Goal: Information Seeking & Learning: Learn about a topic

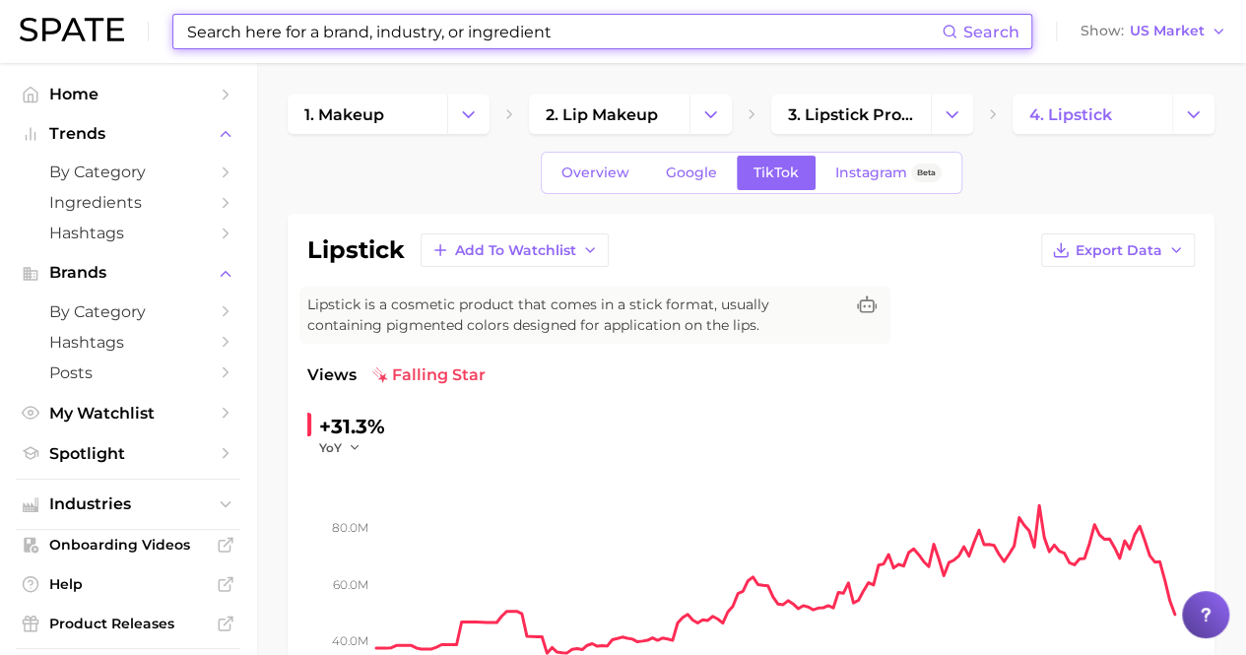
click at [437, 29] on input at bounding box center [563, 31] width 756 height 33
click at [437, 44] on input at bounding box center [563, 31] width 756 height 33
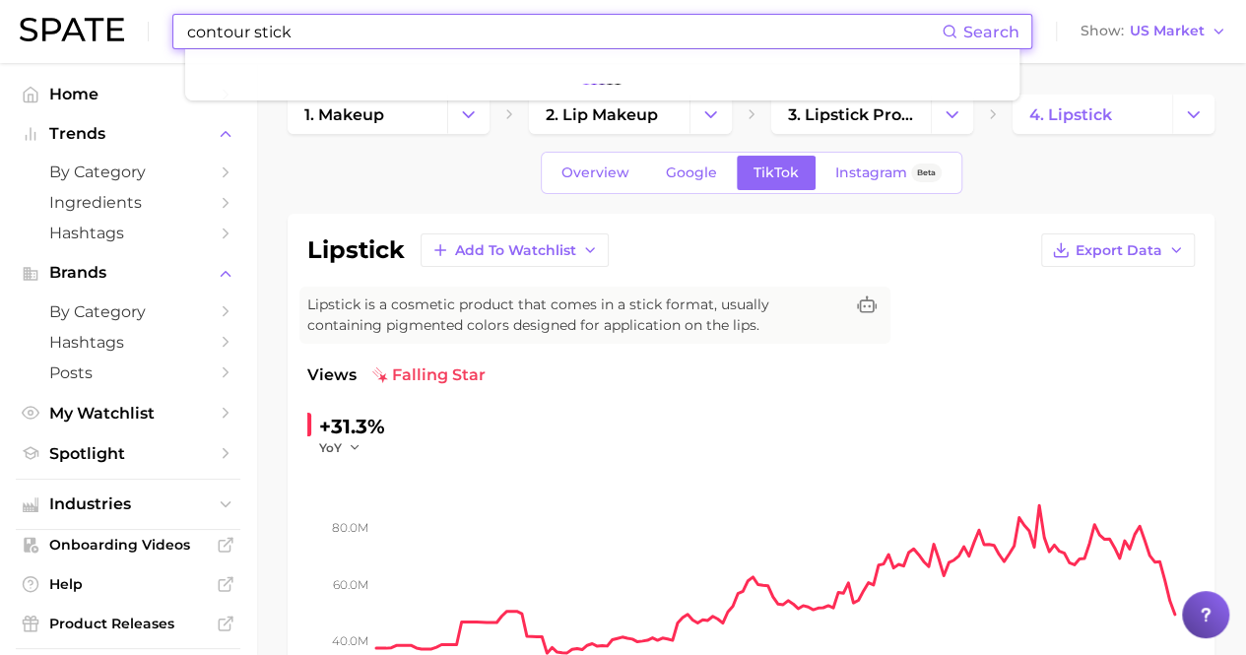
type input "contour stick"
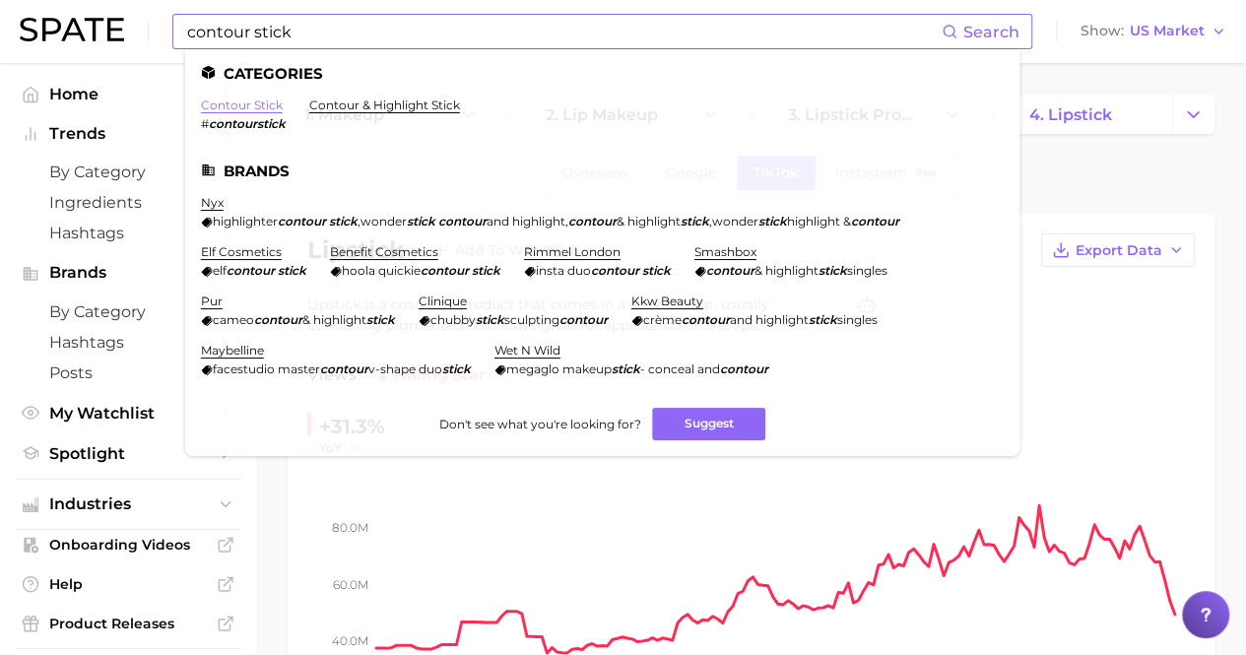
click at [261, 103] on link "contour stick" at bounding box center [242, 104] width 82 height 15
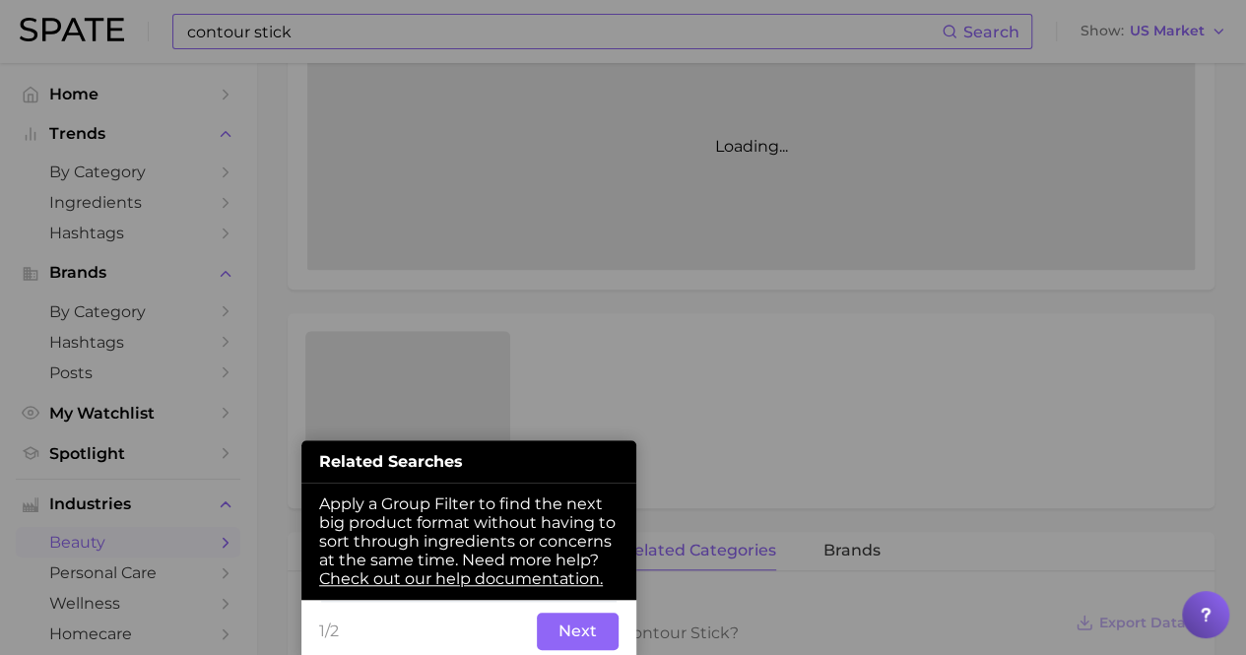
scroll to position [574, 0]
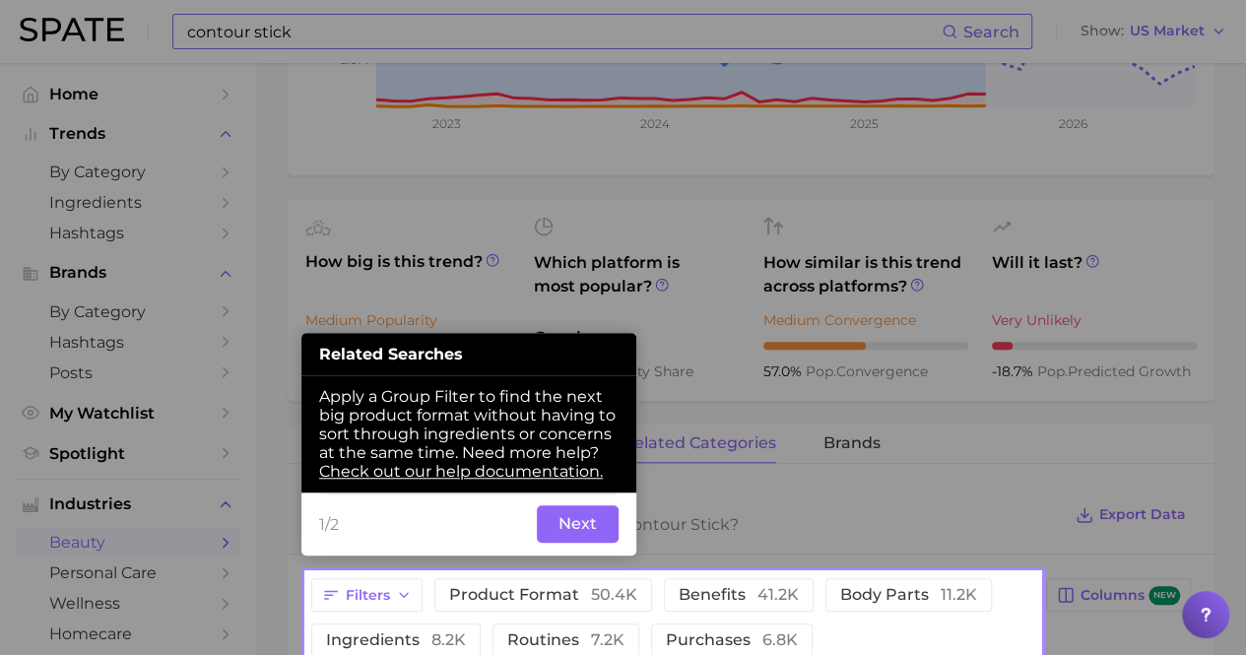
click at [607, 521] on button "Next" at bounding box center [578, 523] width 82 height 37
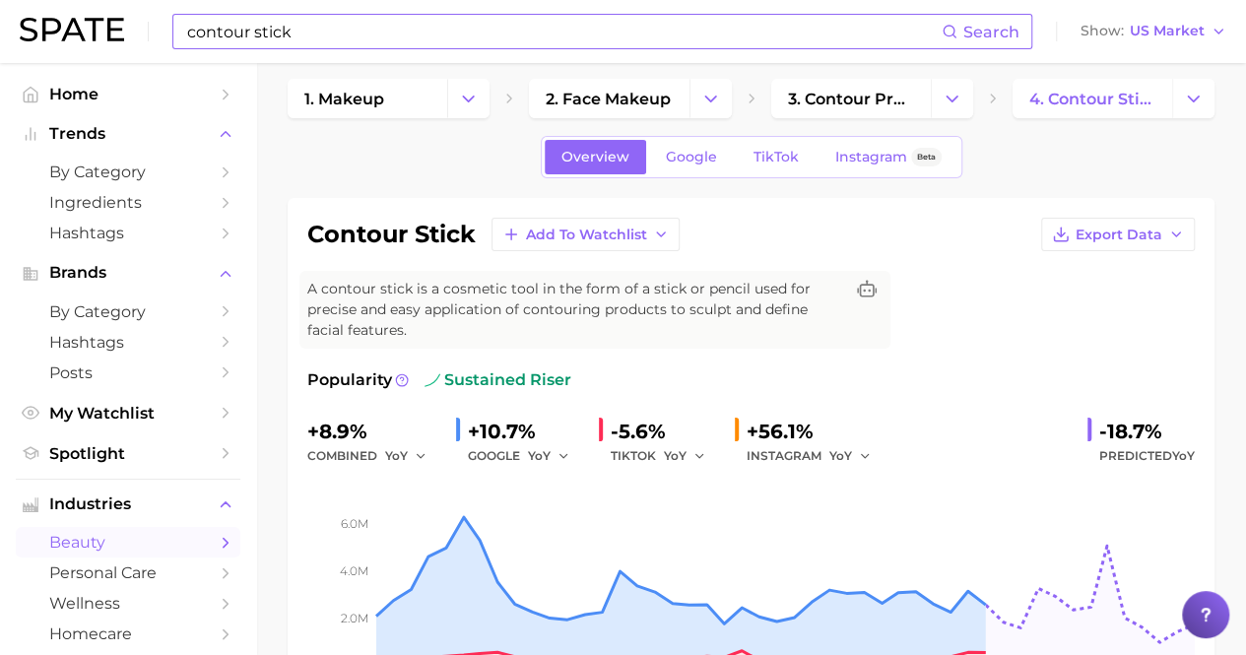
scroll to position [0, 0]
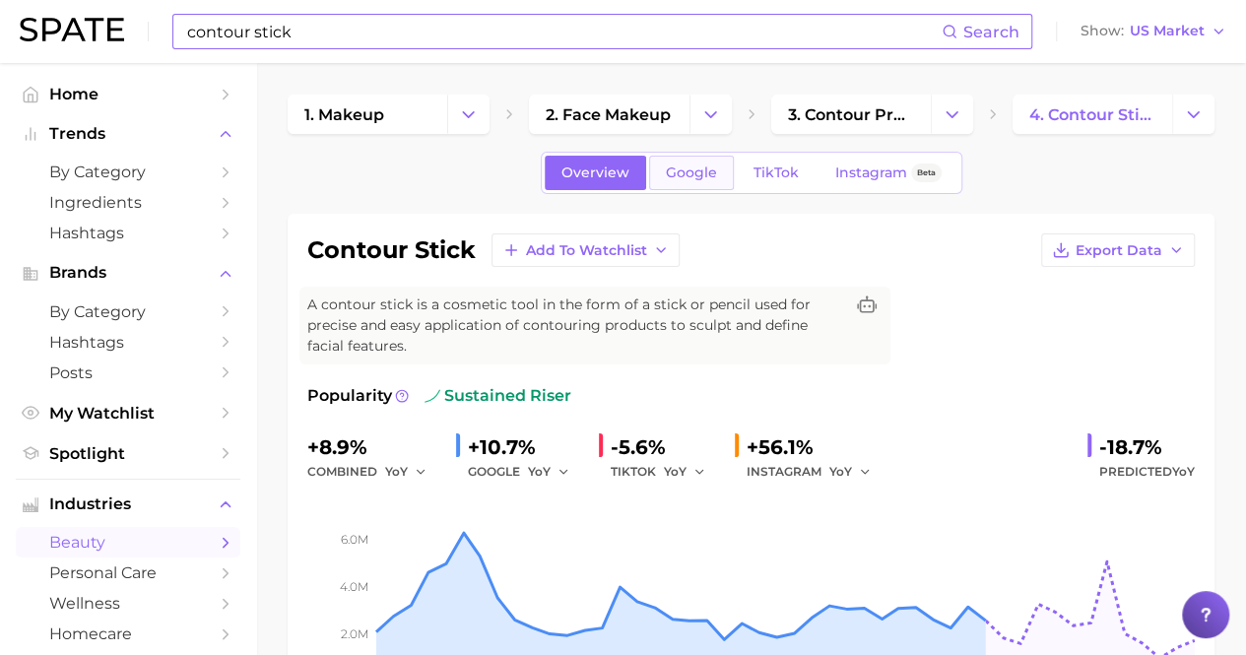
click at [695, 166] on span "Google" at bounding box center [691, 172] width 51 height 17
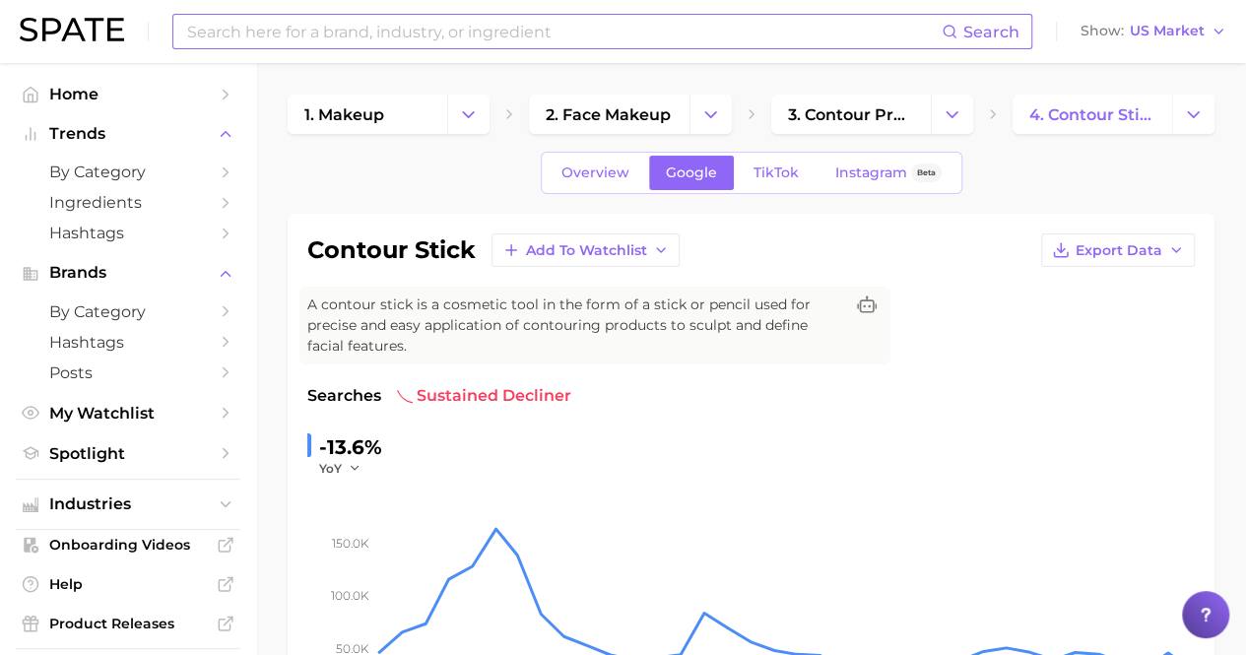
click at [197, 35] on input at bounding box center [563, 31] width 756 height 33
type input "cream blush"
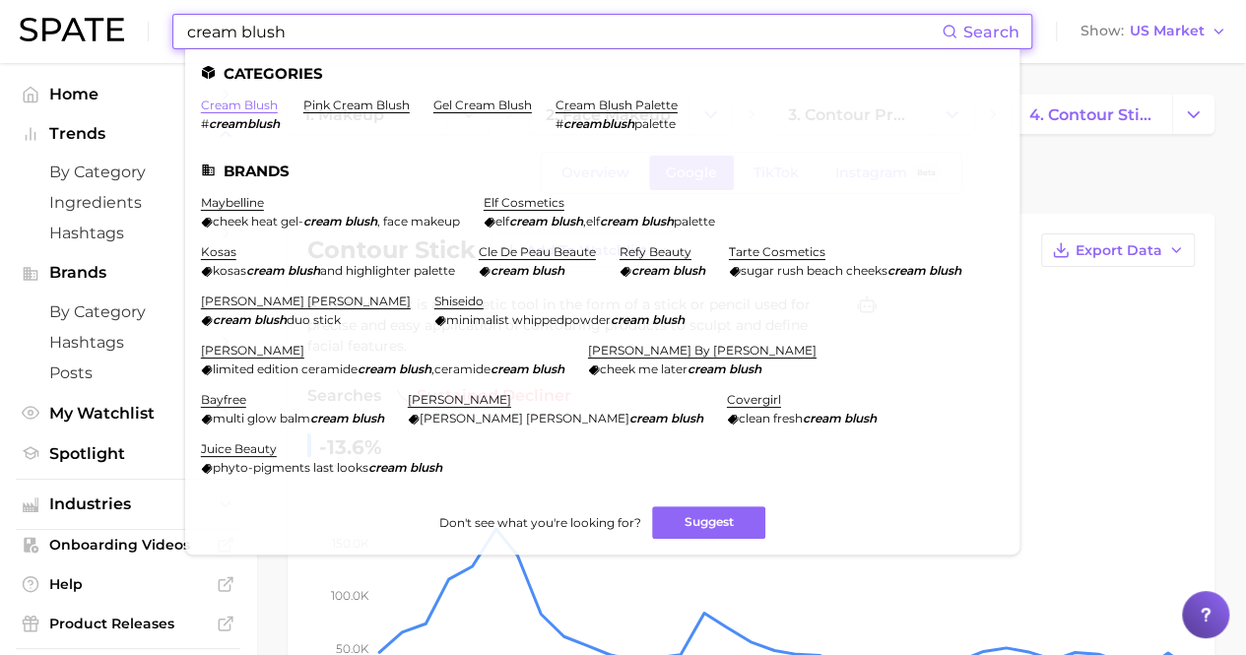
click at [236, 107] on link "cream blush" at bounding box center [239, 104] width 77 height 15
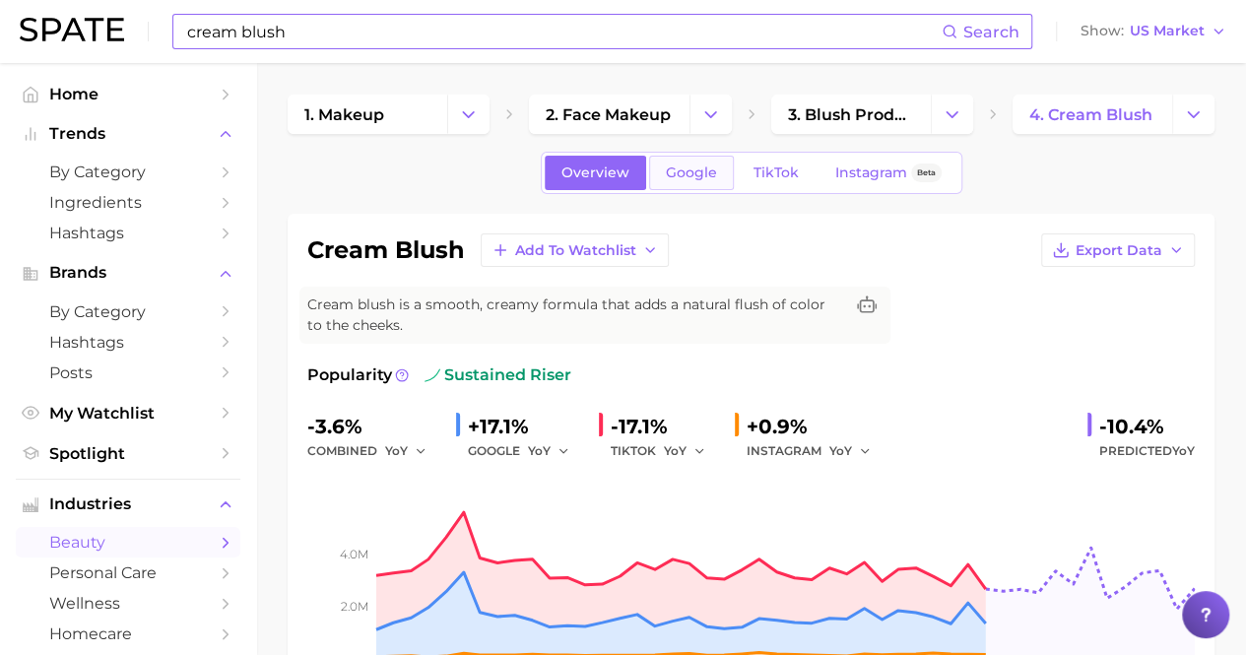
click at [681, 179] on span "Google" at bounding box center [691, 172] width 51 height 17
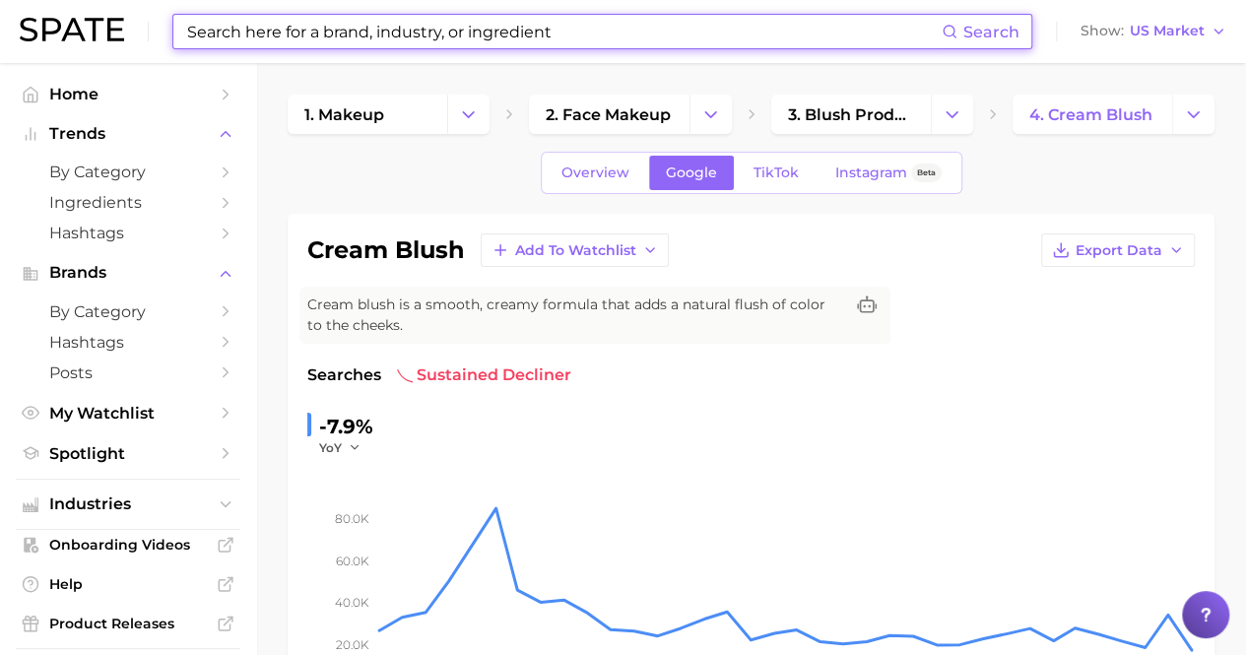
click at [321, 36] on input at bounding box center [563, 31] width 756 height 33
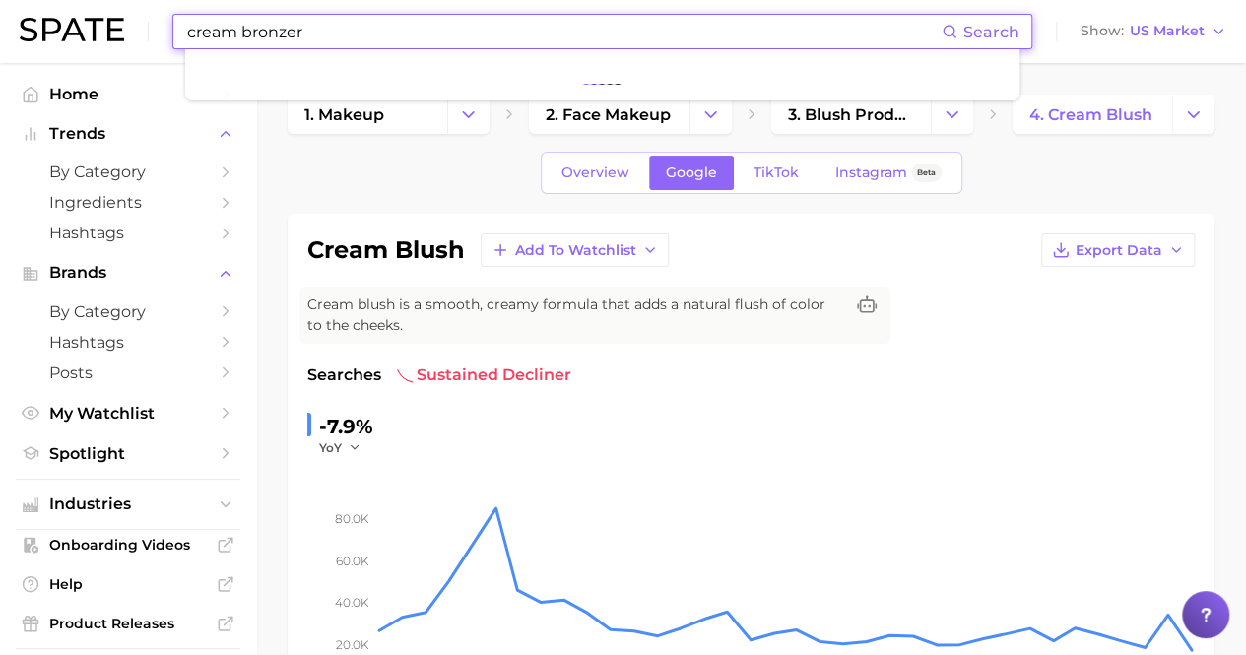
type input "cream bronzer"
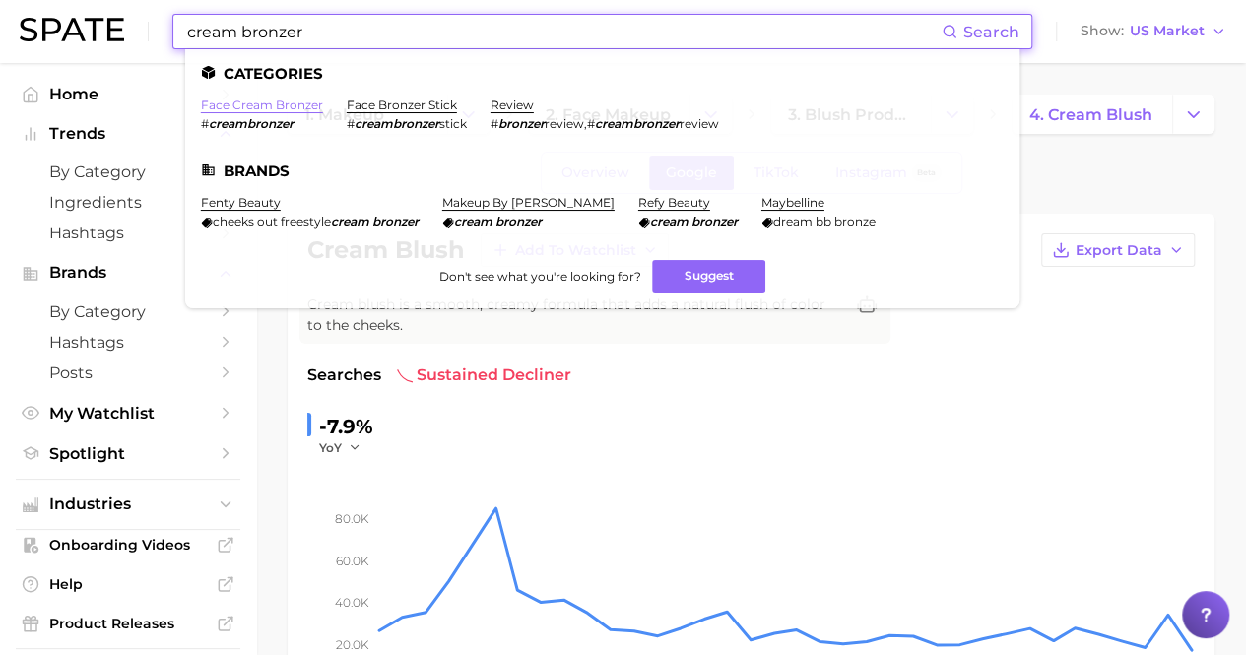
click at [270, 108] on link "face cream bronzer" at bounding box center [262, 104] width 122 height 15
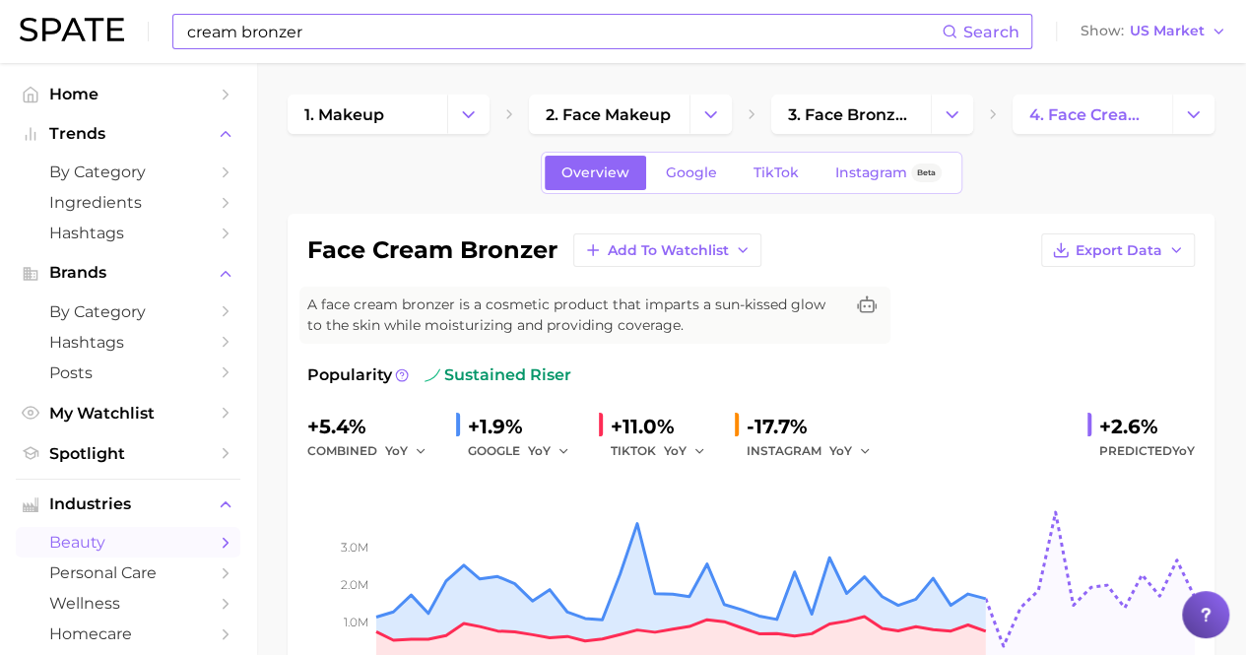
click at [375, 45] on input "cream bronzer" at bounding box center [563, 31] width 756 height 33
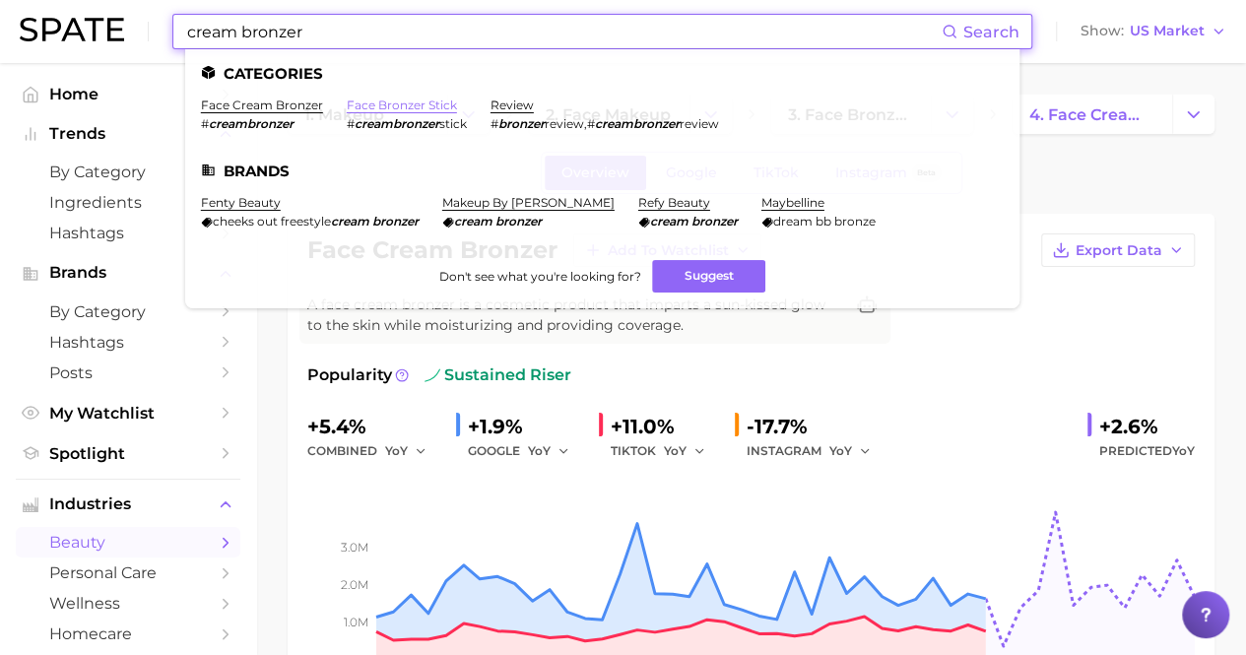
click at [398, 104] on link "face bronzer stick" at bounding box center [402, 104] width 110 height 15
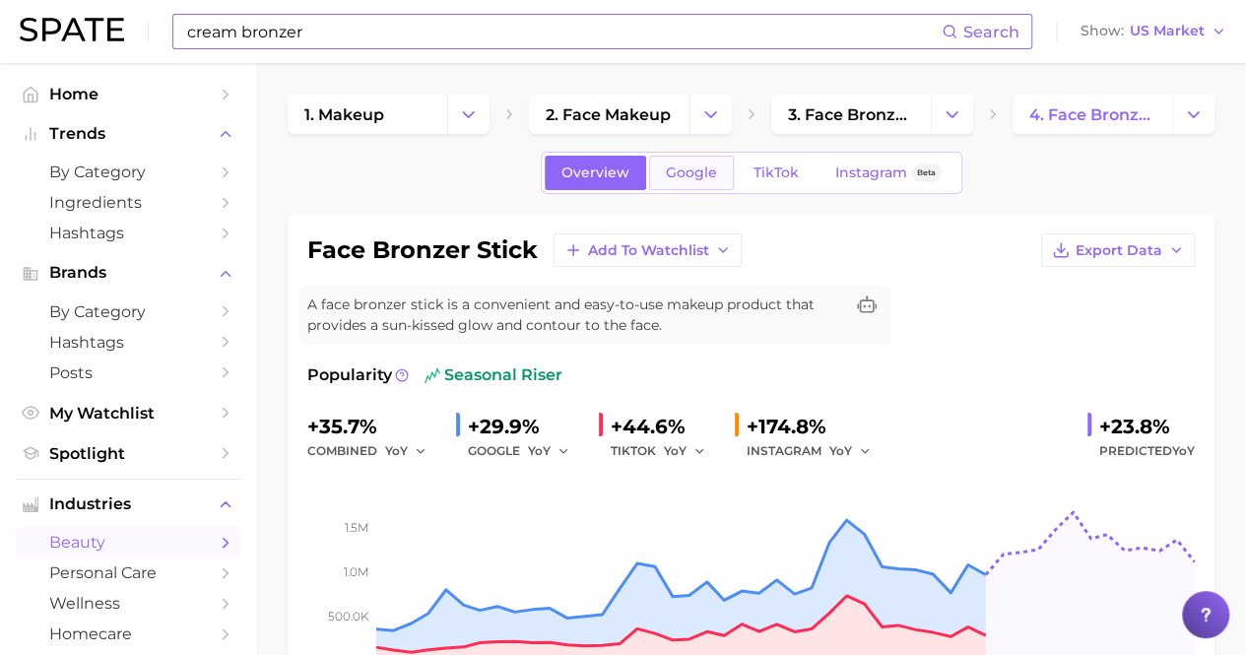
click at [683, 159] on link "Google" at bounding box center [691, 173] width 85 height 34
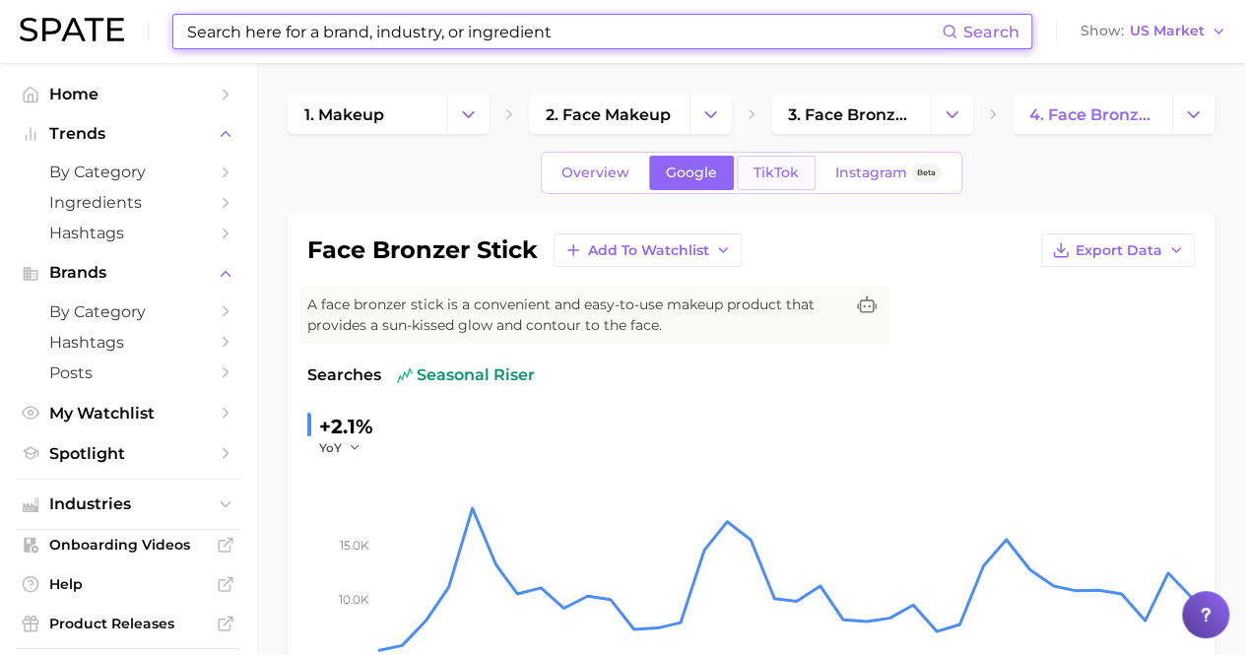
click at [768, 170] on span "TikTok" at bounding box center [775, 172] width 45 height 17
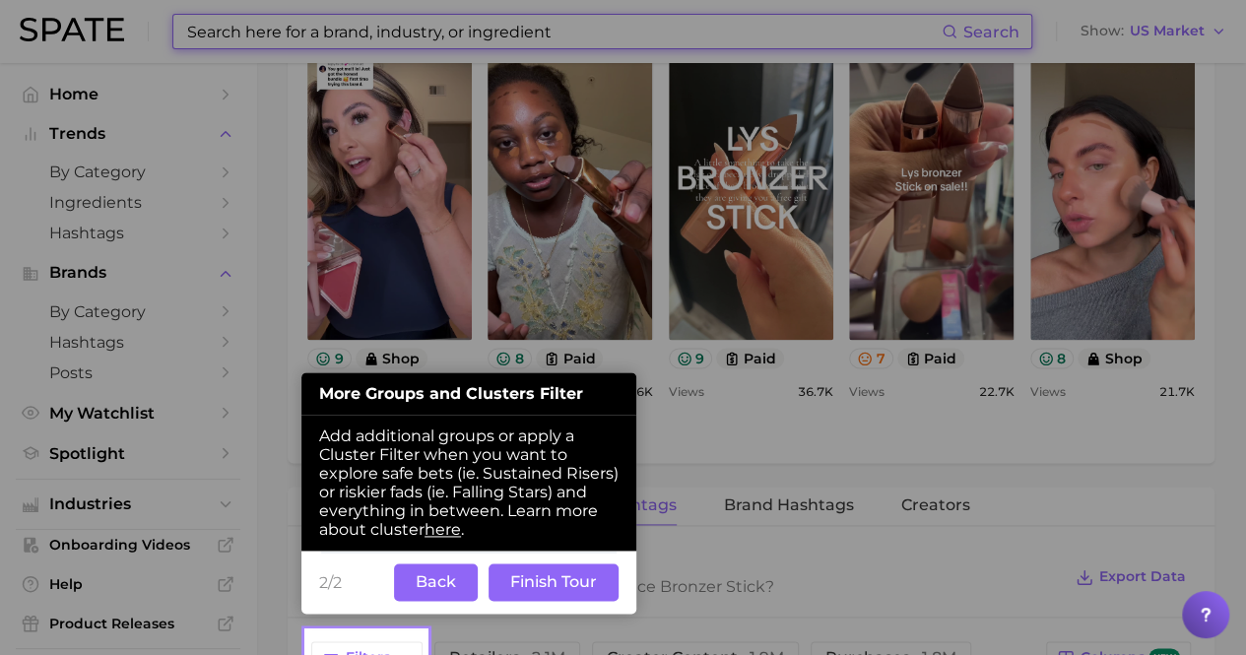
click at [444, 593] on button "Back" at bounding box center [436, 581] width 84 height 37
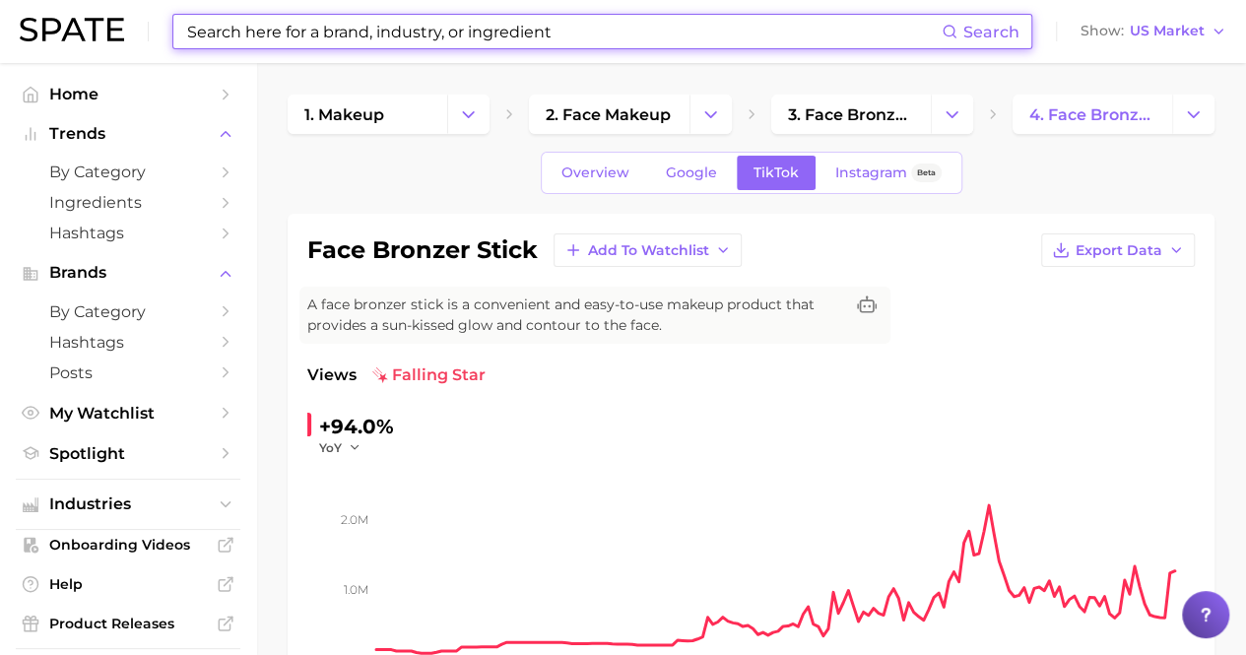
click at [384, 22] on input at bounding box center [563, 31] width 756 height 33
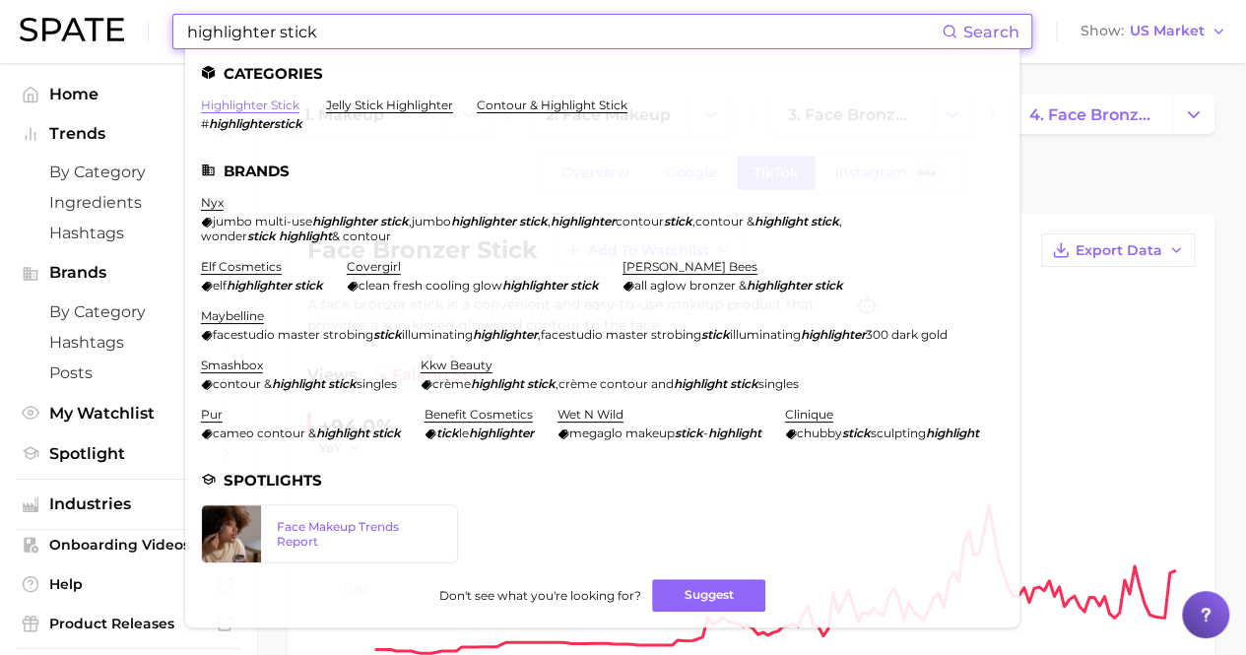
type input "highlighter stick"
click at [281, 101] on link "highlighter stick" at bounding box center [250, 104] width 98 height 15
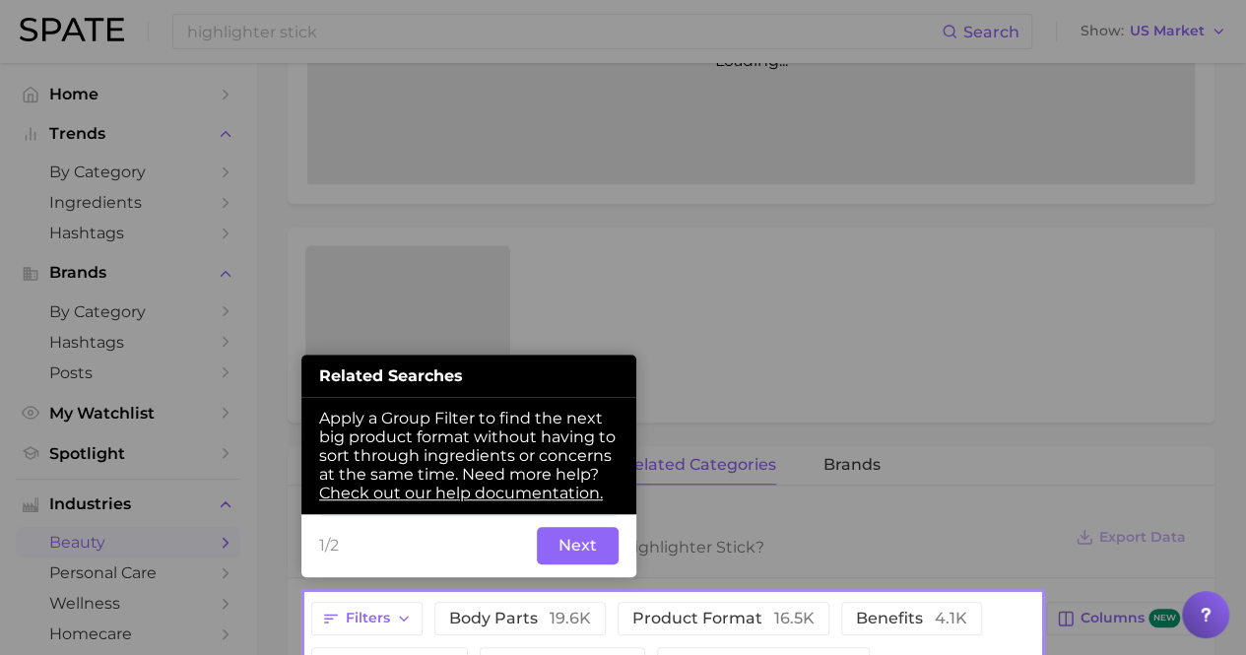
scroll to position [528, 0]
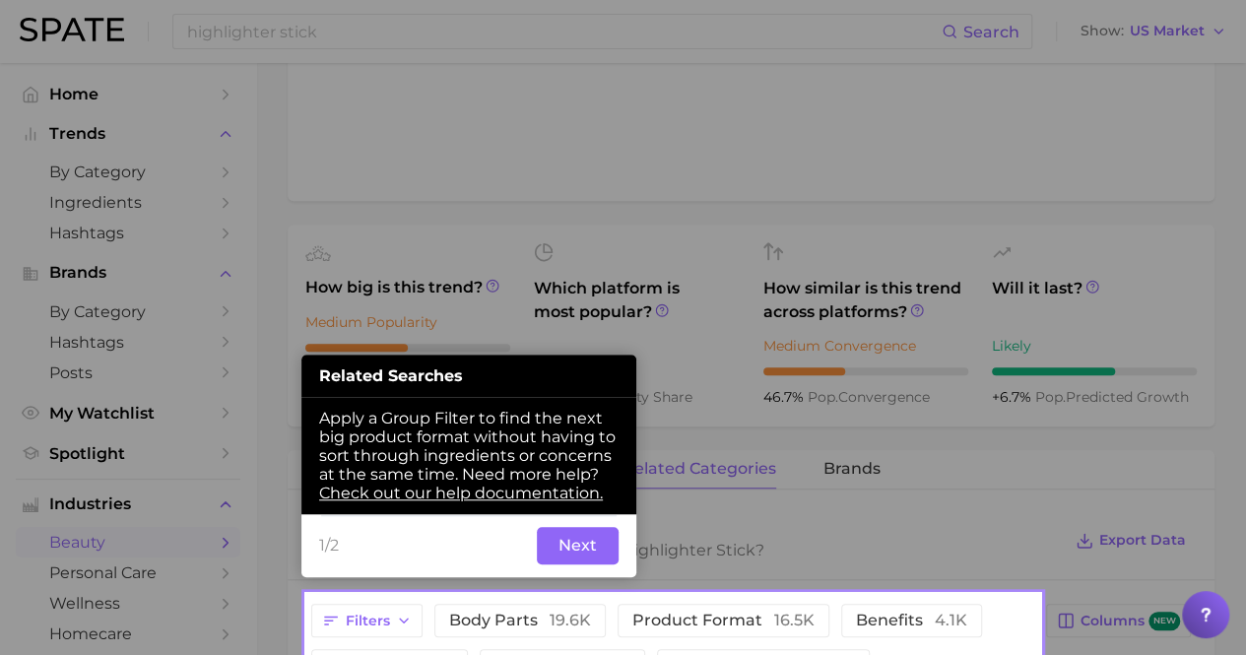
click at [614, 536] on button "Next" at bounding box center [578, 545] width 82 height 37
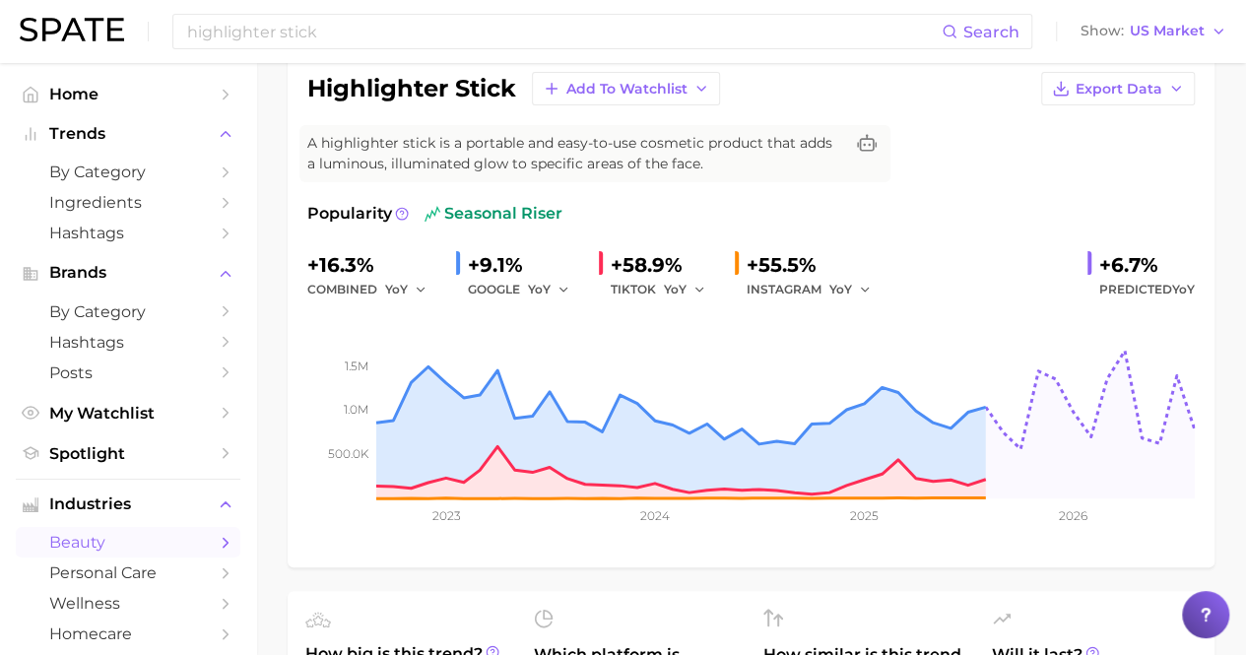
scroll to position [0, 0]
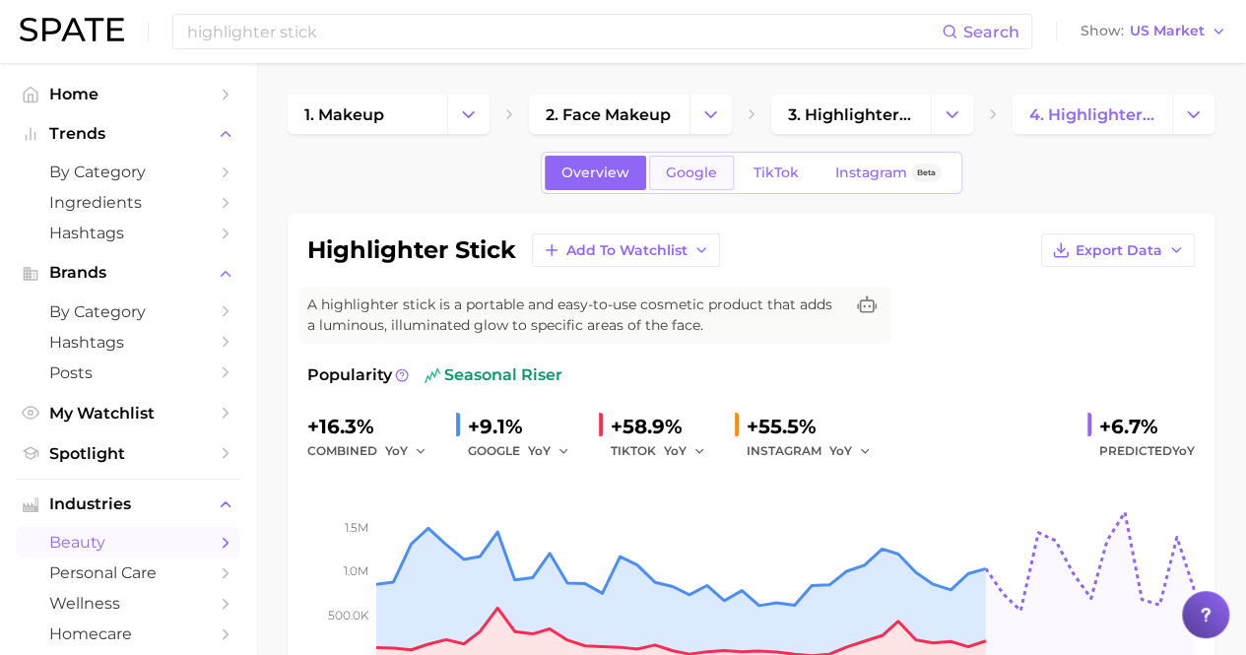
click at [654, 180] on link "Google" at bounding box center [691, 173] width 85 height 34
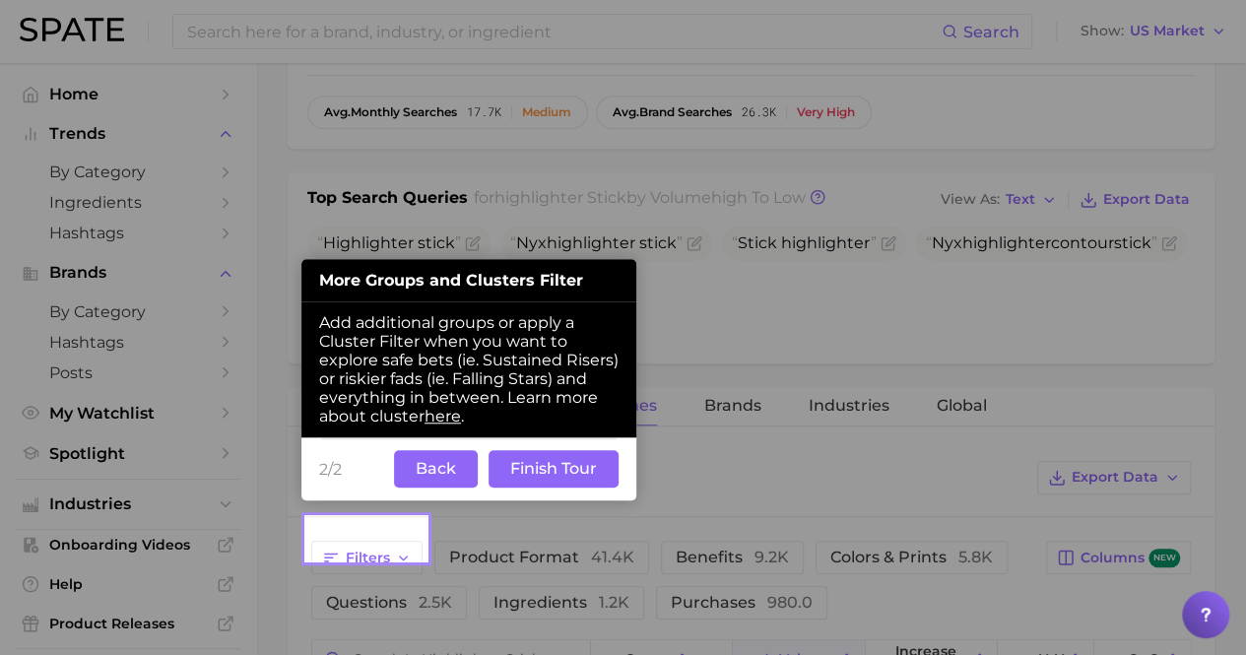
scroll to position [698, 0]
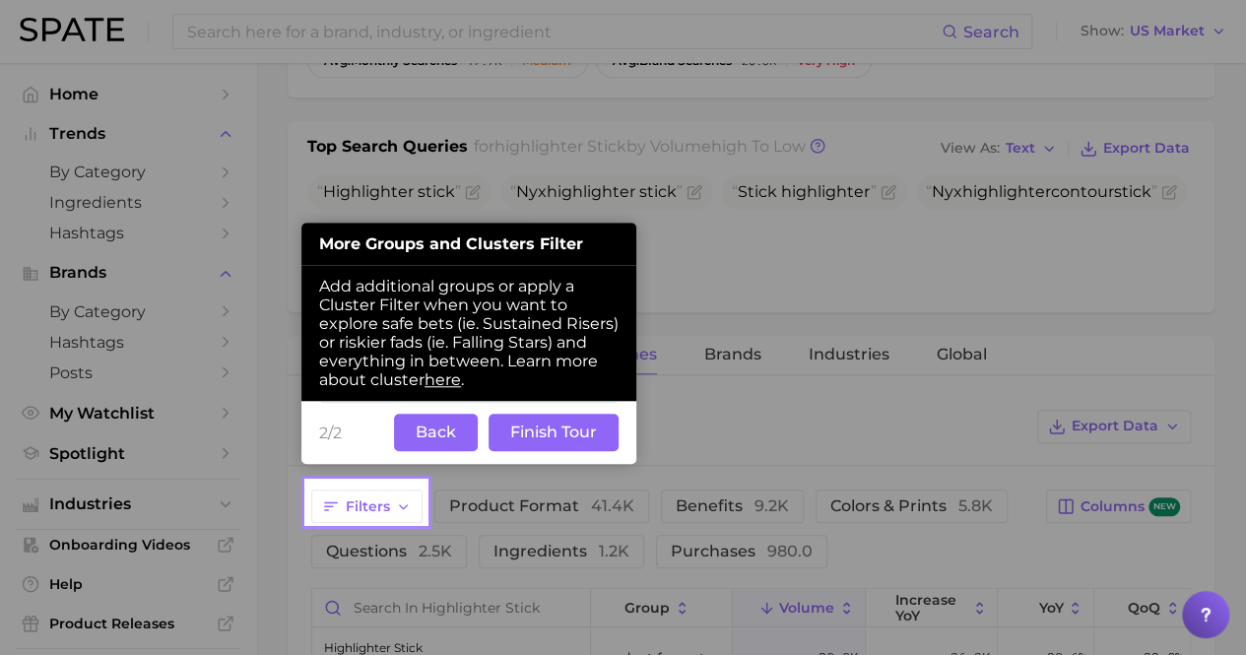
click at [431, 430] on button "Back" at bounding box center [436, 432] width 84 height 37
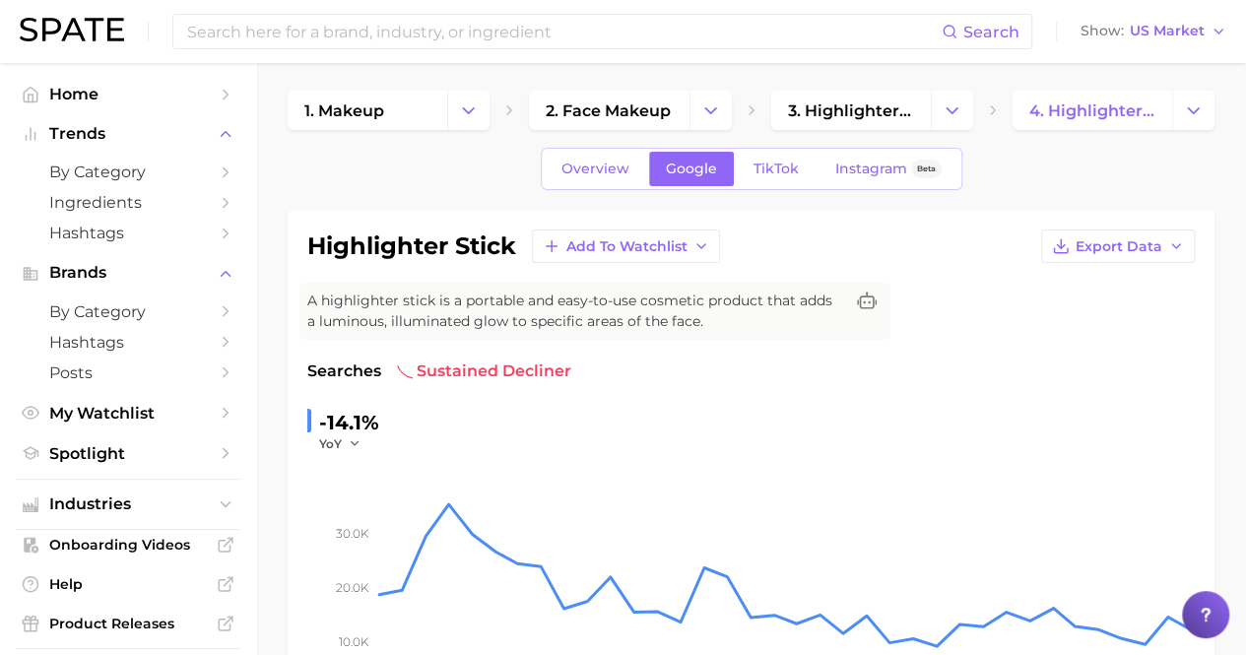
scroll to position [0, 0]
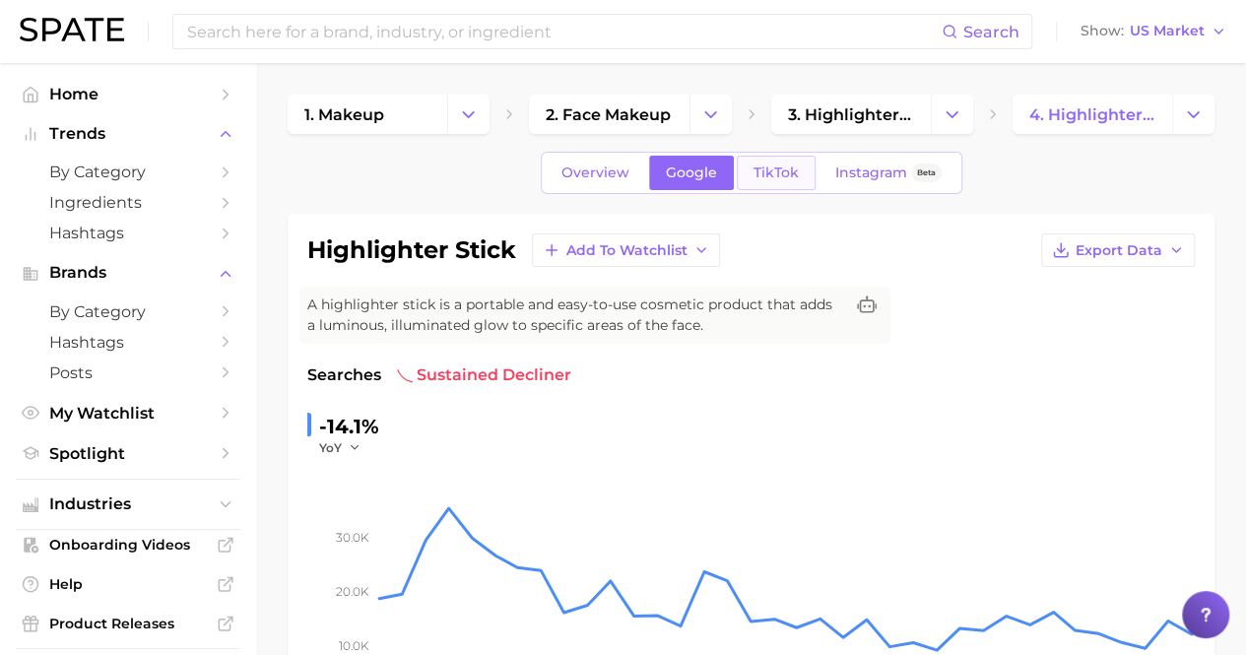
click at [772, 178] on span "TikTok" at bounding box center [775, 172] width 45 height 17
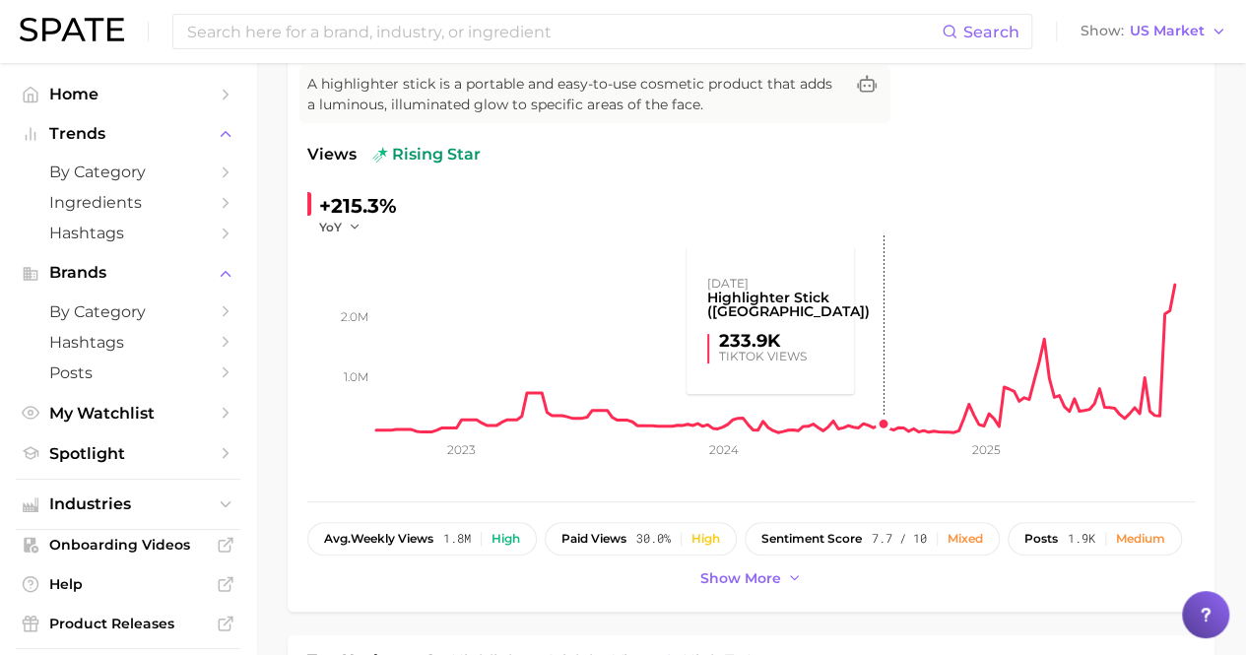
scroll to position [295, 0]
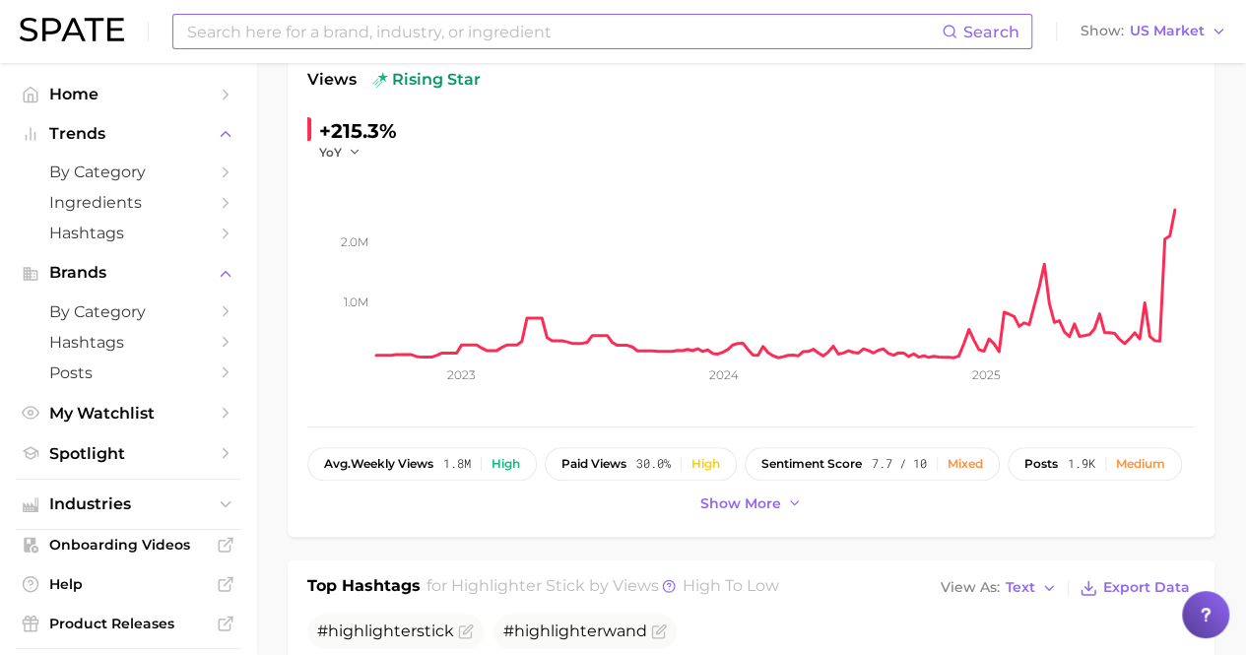
click at [441, 29] on input at bounding box center [563, 31] width 756 height 33
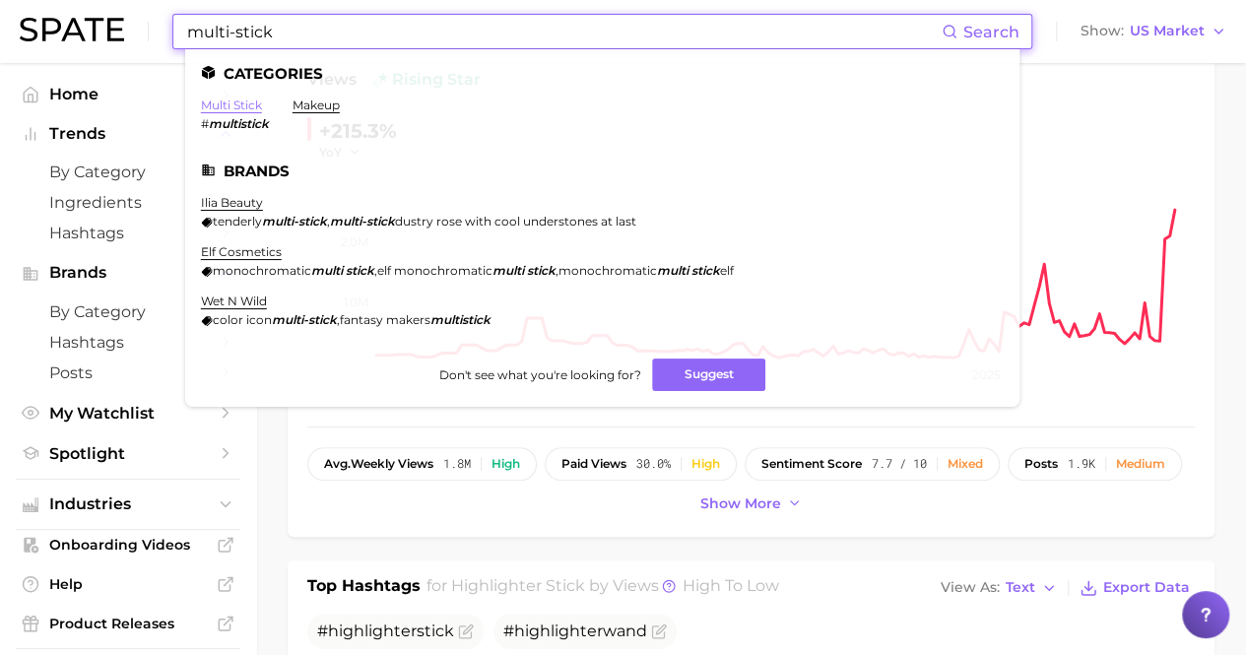
type input "multi-stick"
click at [244, 107] on link "multi stick" at bounding box center [231, 104] width 61 height 15
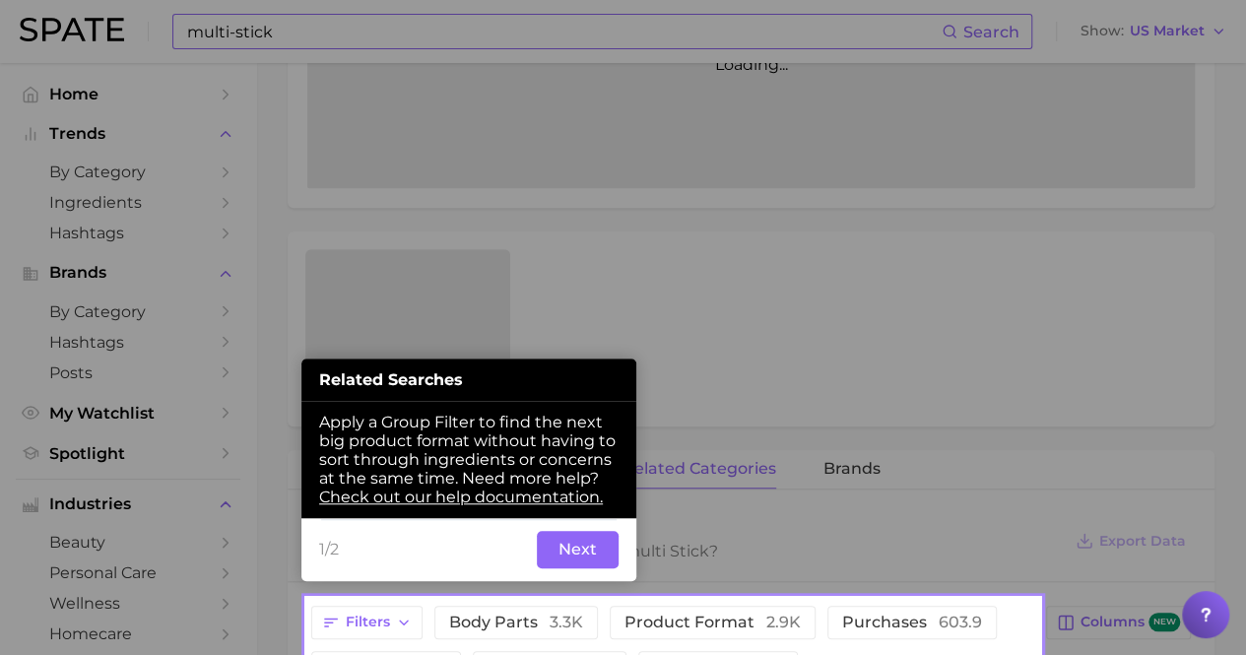
scroll to position [553, 0]
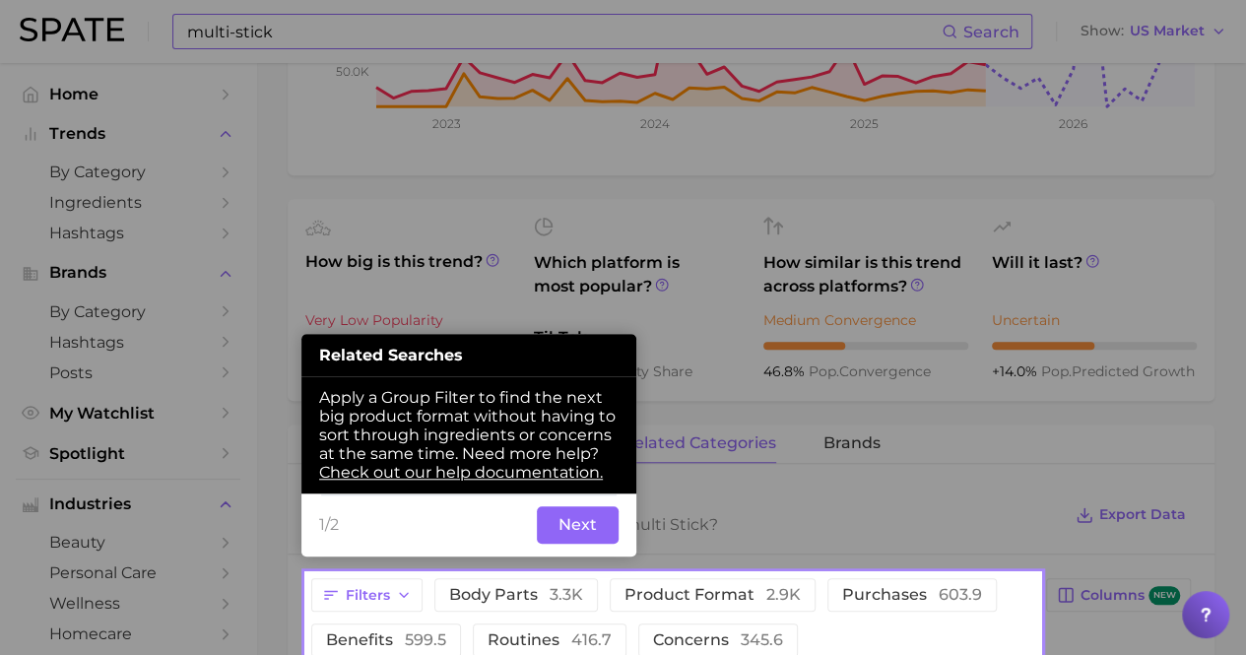
click at [601, 523] on button "Next" at bounding box center [578, 524] width 82 height 37
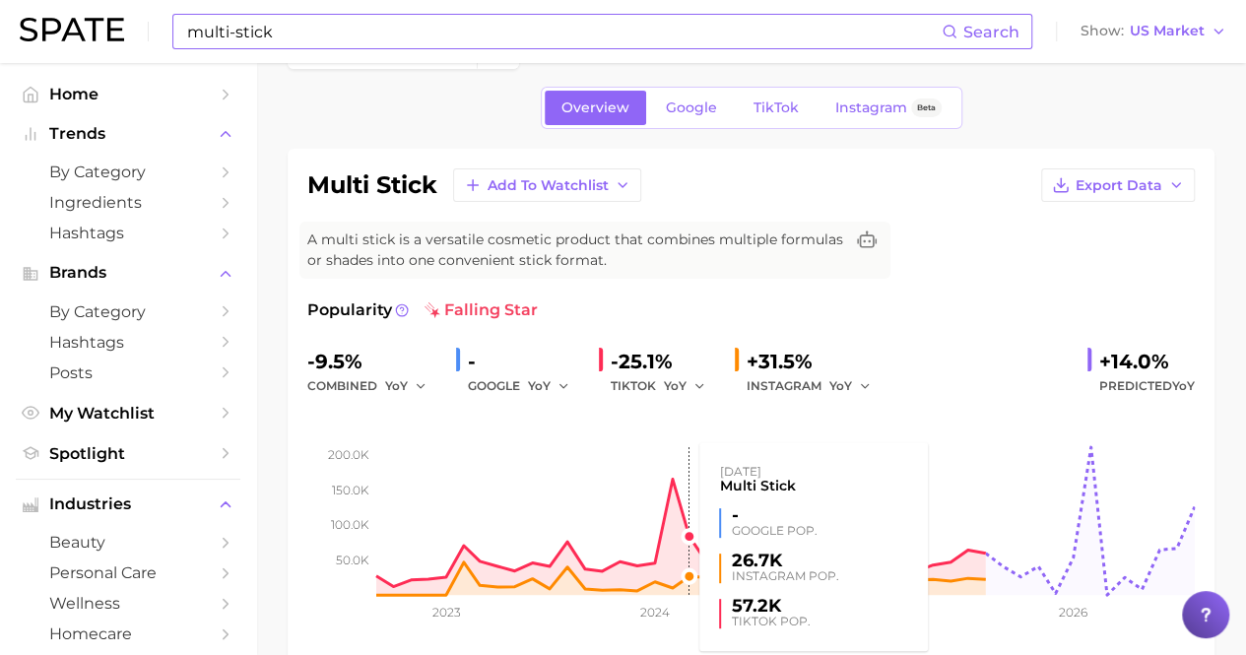
scroll to position [0, 0]
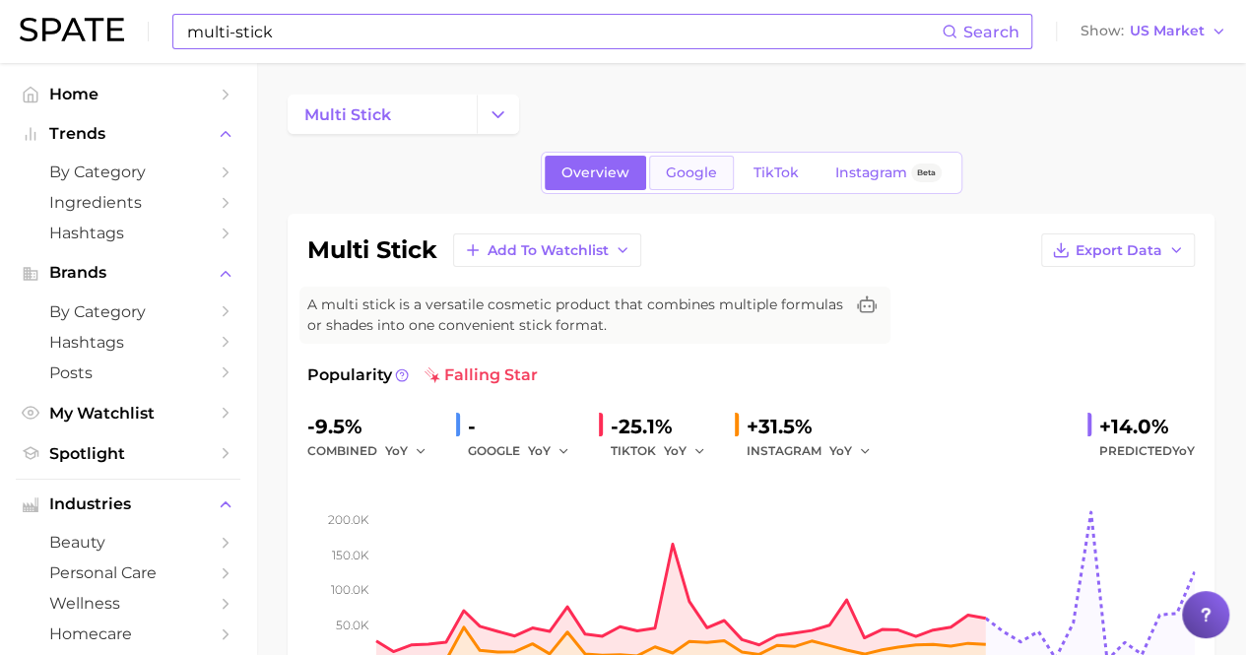
click at [693, 160] on link "Google" at bounding box center [691, 173] width 85 height 34
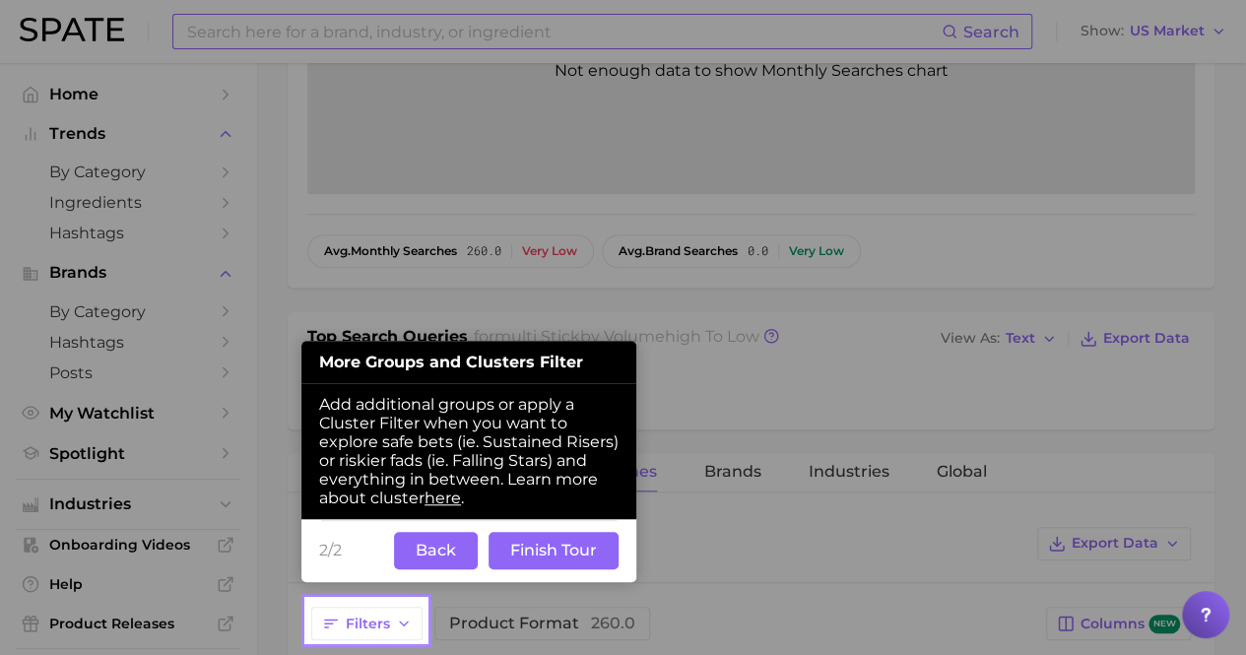
scroll to position [514, 0]
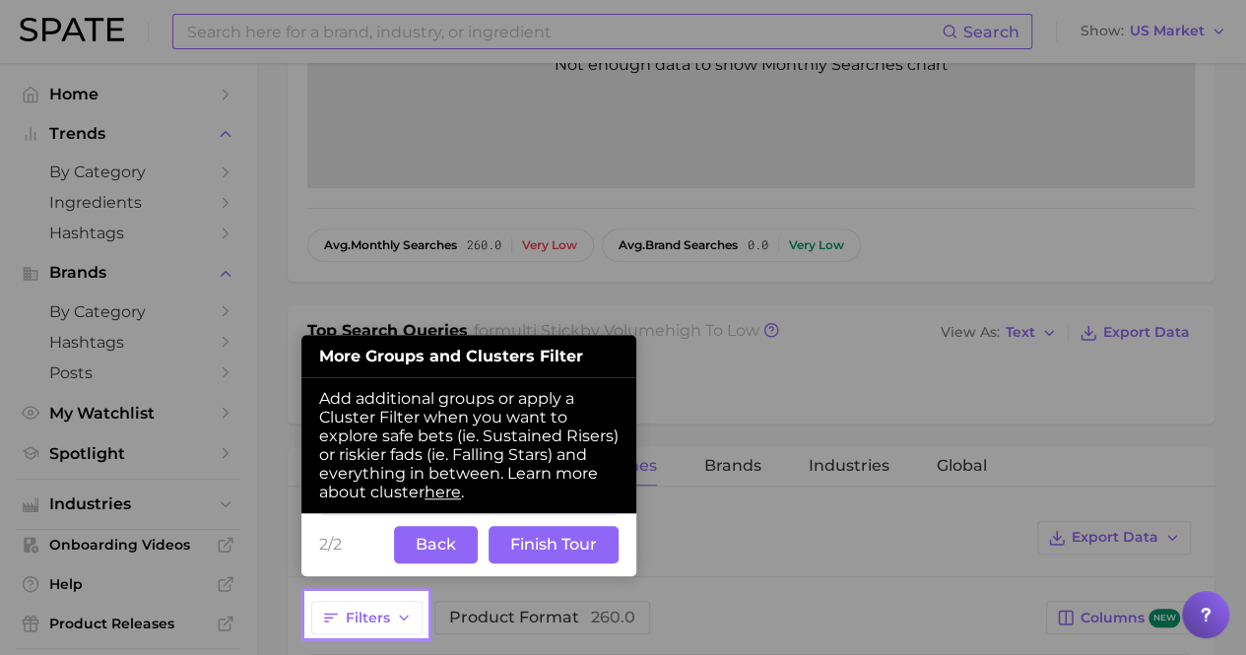
click at [443, 549] on button "Back" at bounding box center [436, 544] width 84 height 37
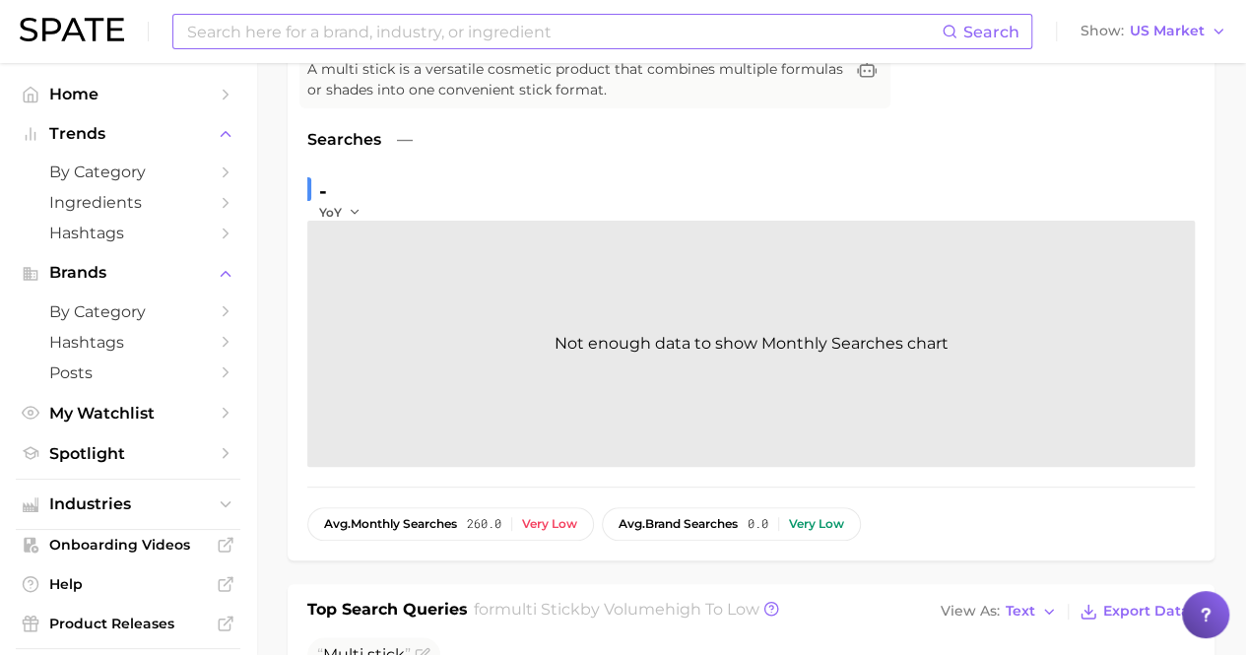
scroll to position [0, 0]
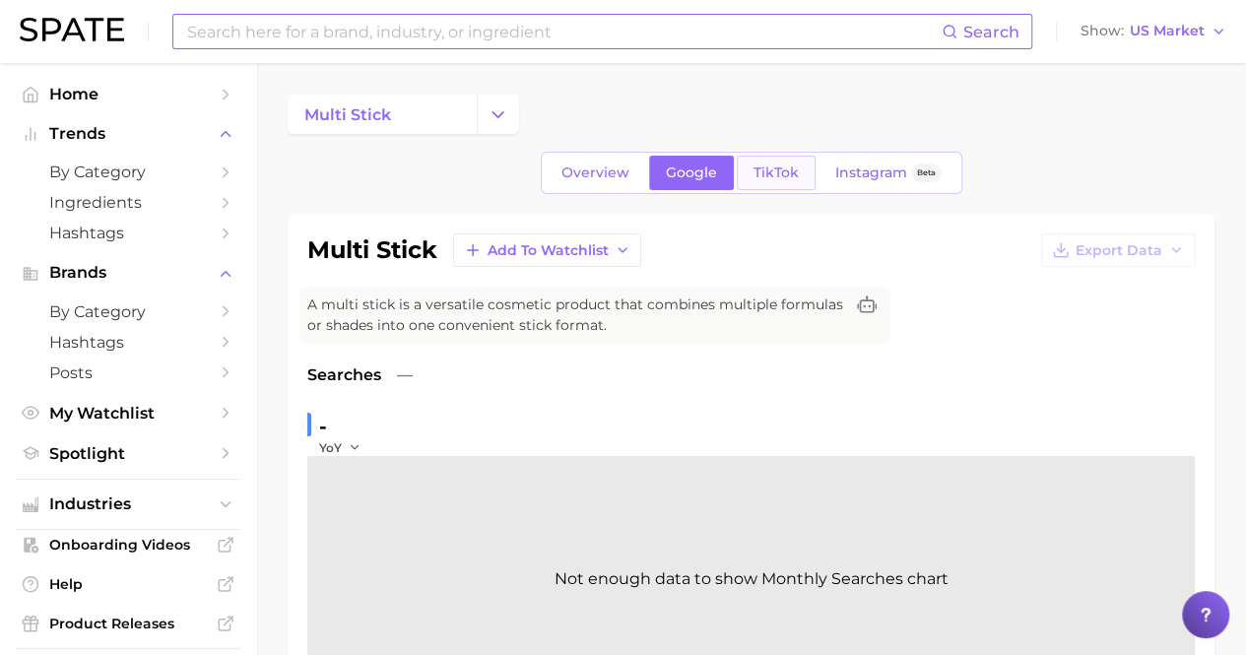
click at [776, 164] on span "TikTok" at bounding box center [775, 172] width 45 height 17
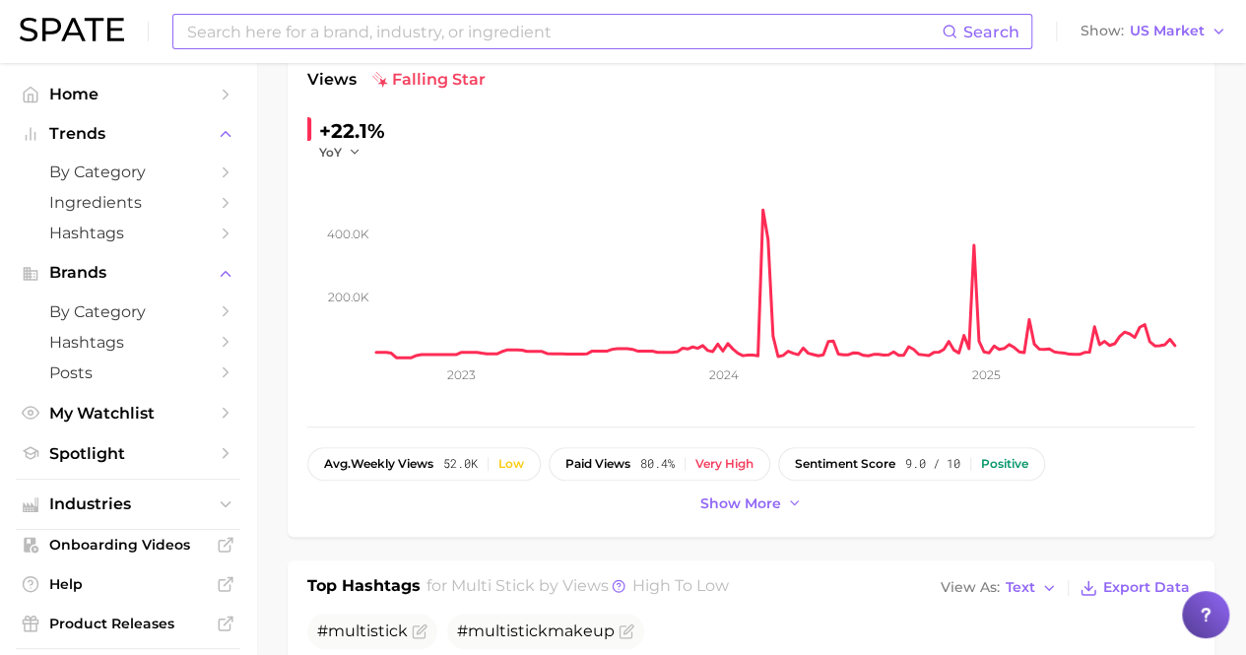
click at [490, 11] on div "Search Show US Market" at bounding box center [623, 31] width 1206 height 63
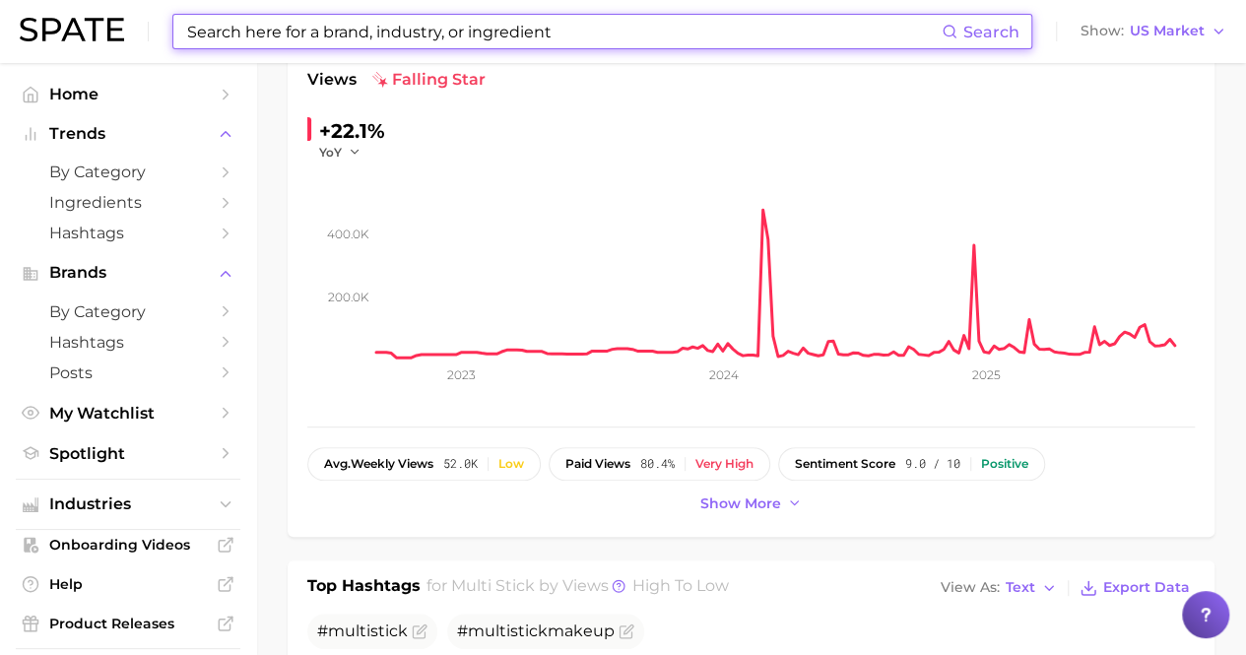
click at [481, 34] on input at bounding box center [563, 31] width 756 height 33
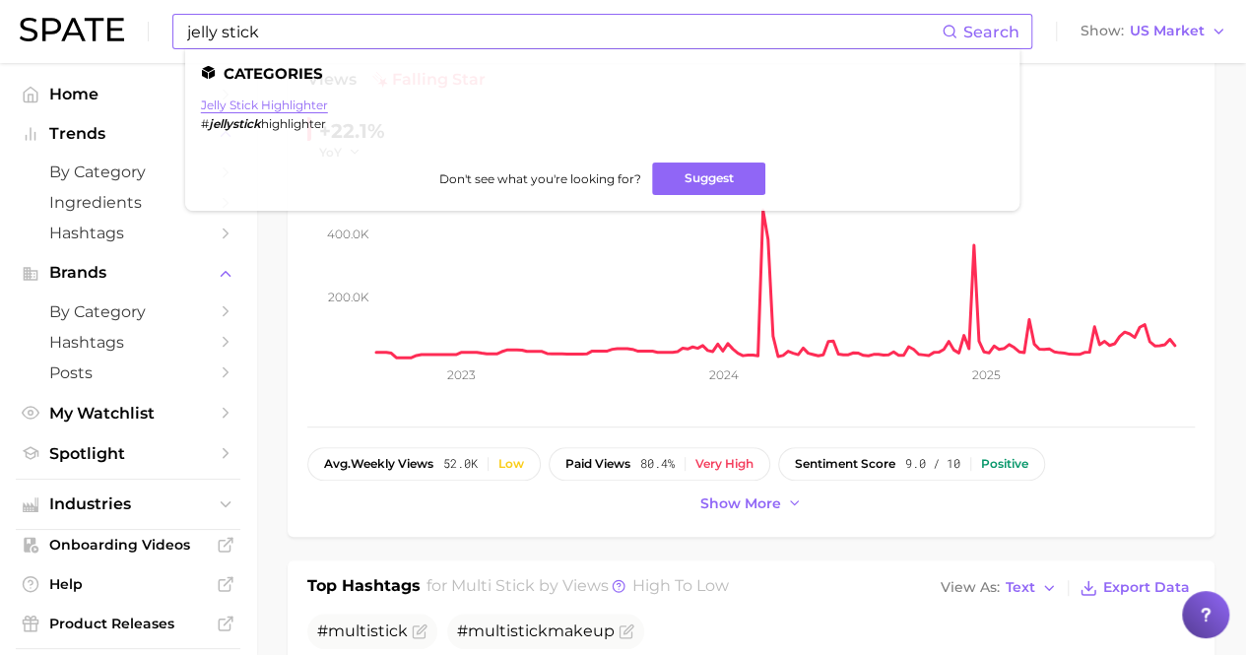
click at [280, 105] on link "jelly stick highlighter" at bounding box center [264, 104] width 127 height 15
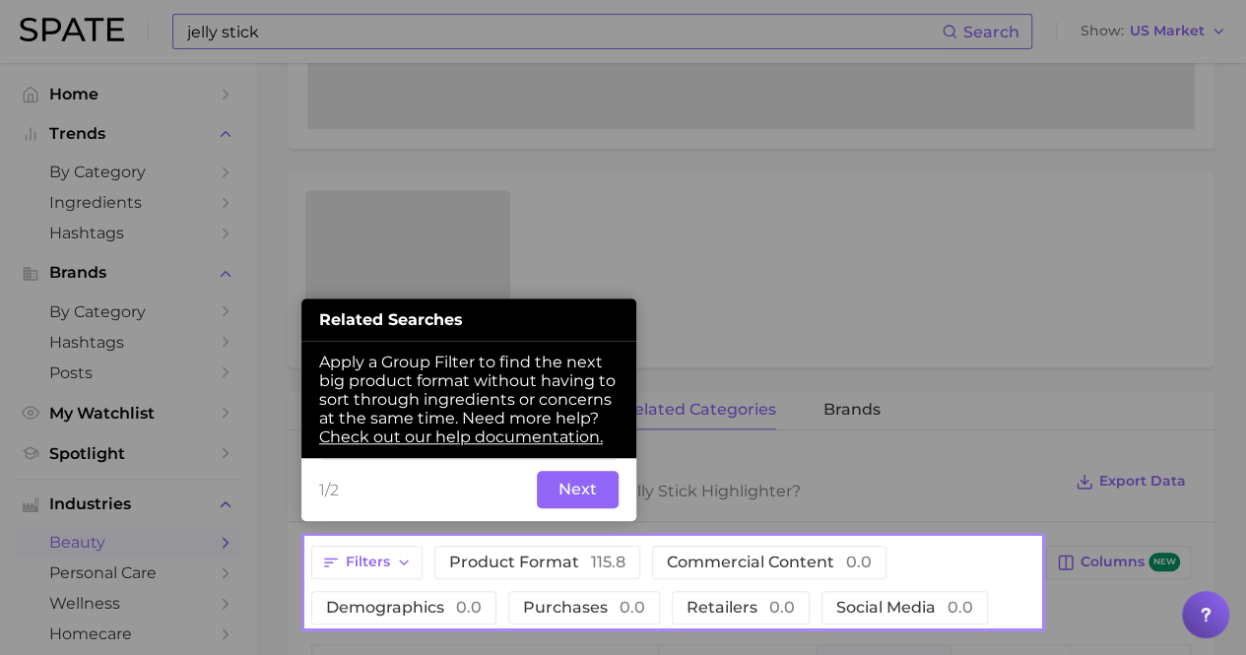
scroll to position [619, 0]
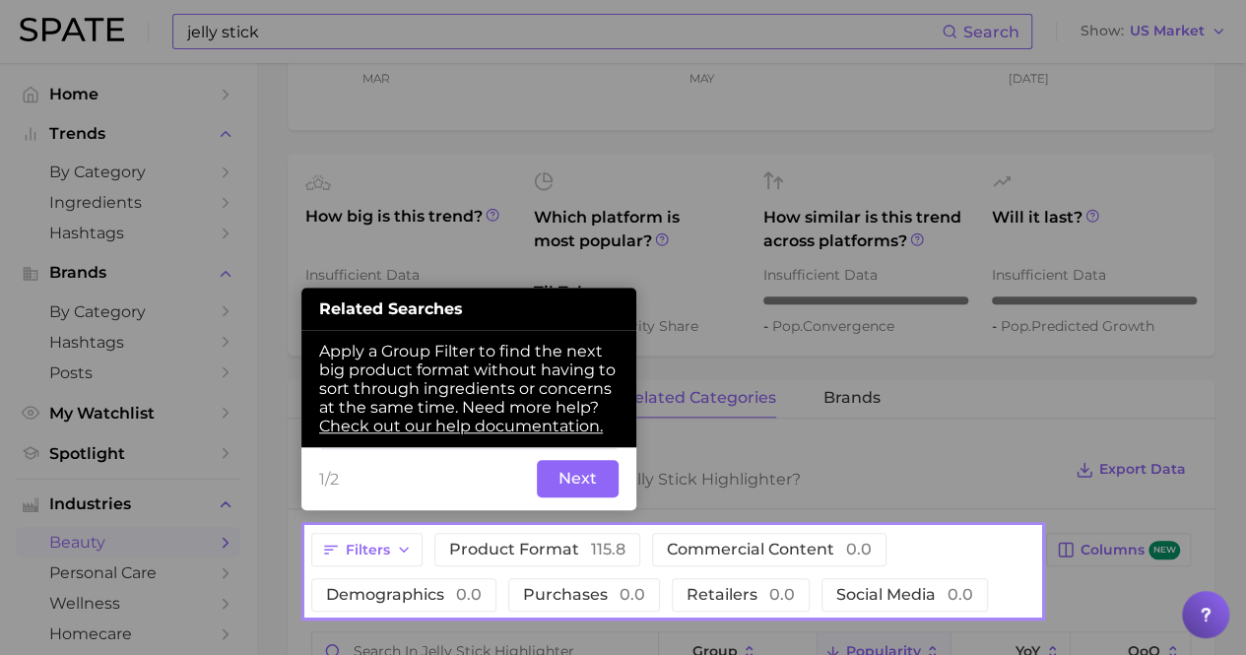
click at [604, 466] on button "Next" at bounding box center [578, 478] width 82 height 37
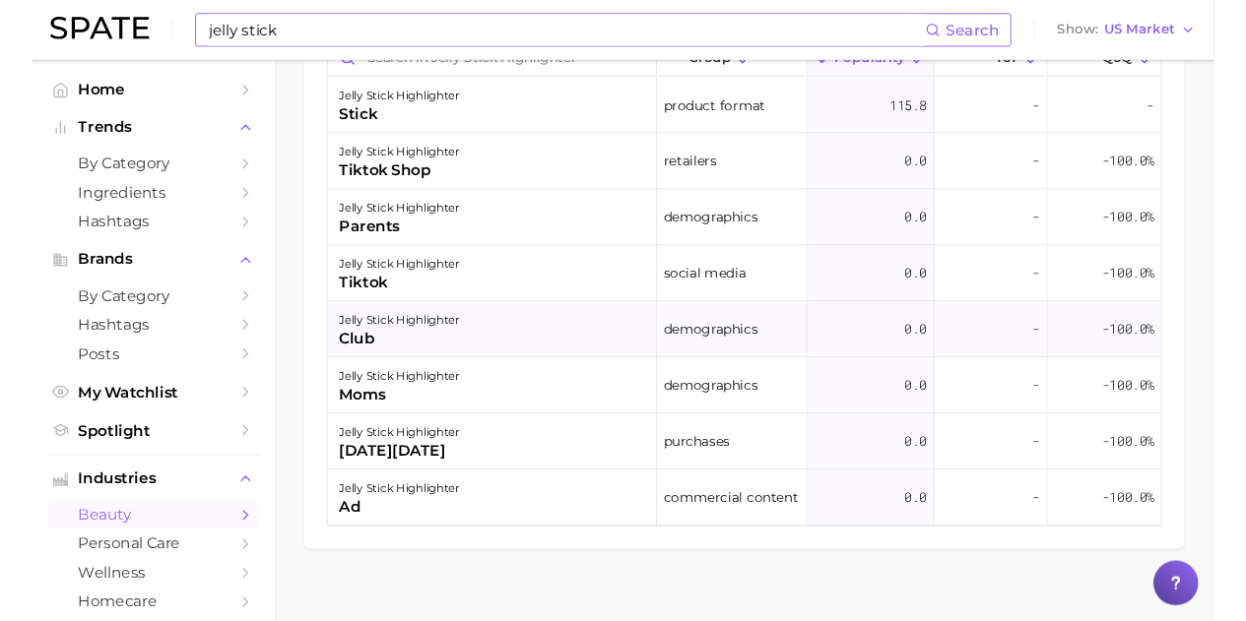
scroll to position [0, 0]
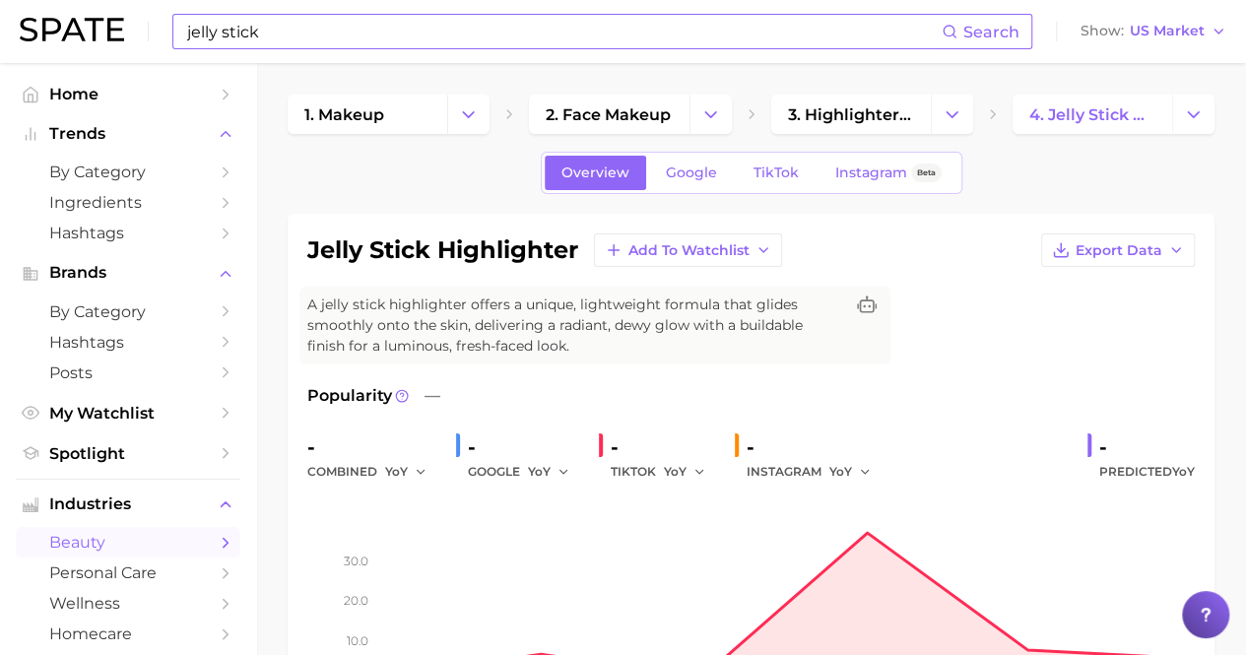
click at [478, 28] on input "jelly stick" at bounding box center [563, 31] width 756 height 33
type input "j"
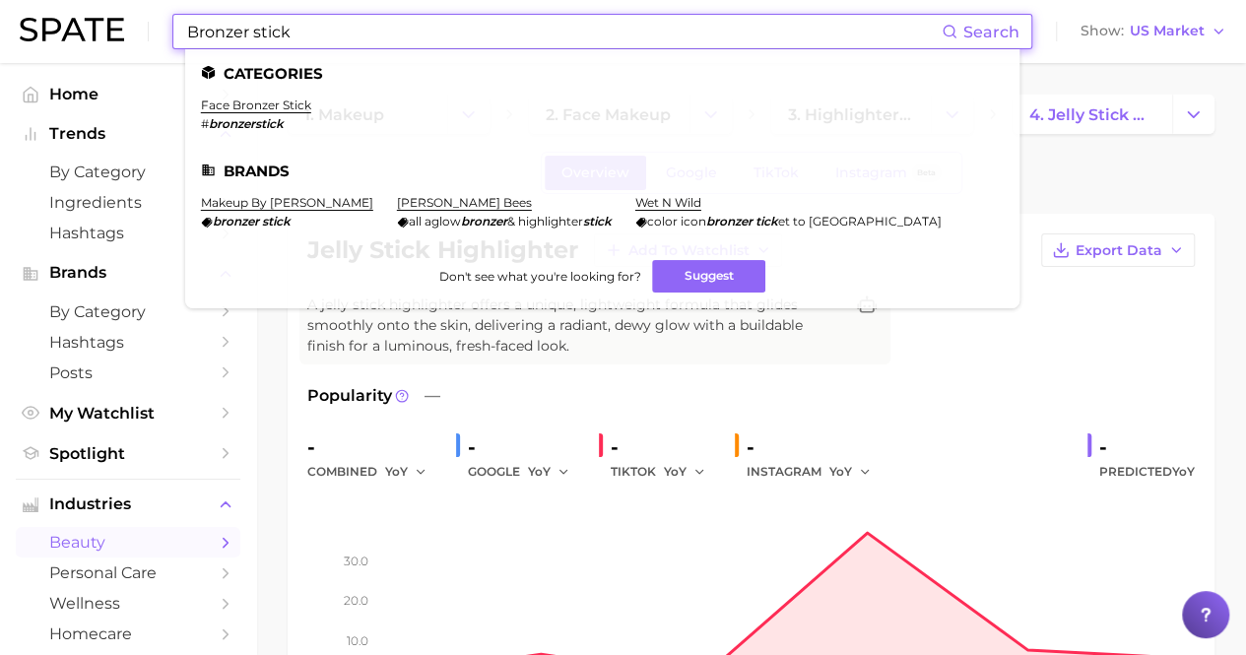
click at [394, 34] on input "Bronzer stick" at bounding box center [563, 31] width 756 height 33
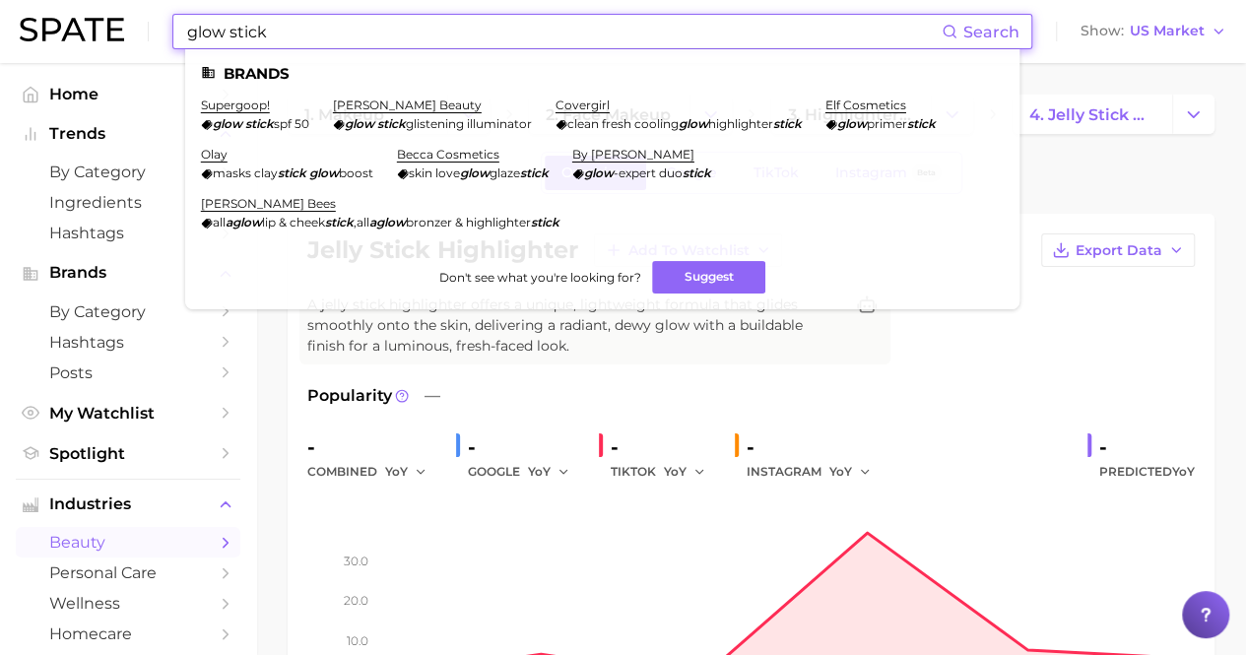
click at [394, 34] on input "glow stick" at bounding box center [563, 31] width 756 height 33
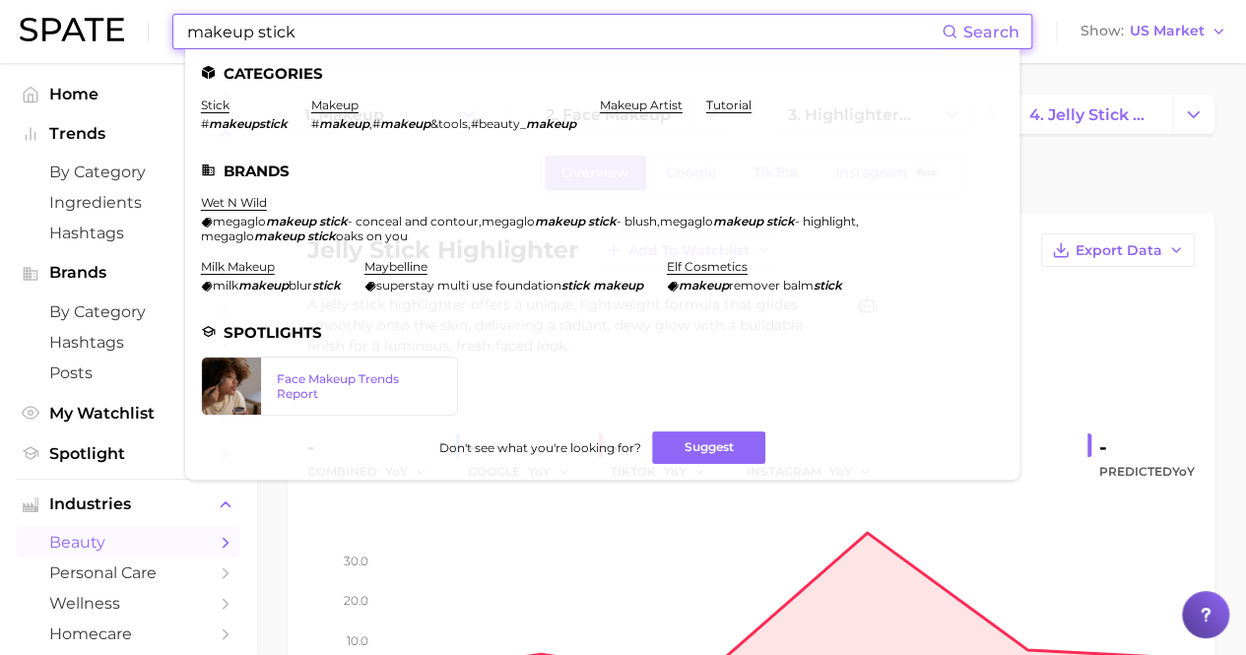
click at [362, 29] on input "makeup stick" at bounding box center [563, 31] width 756 height 33
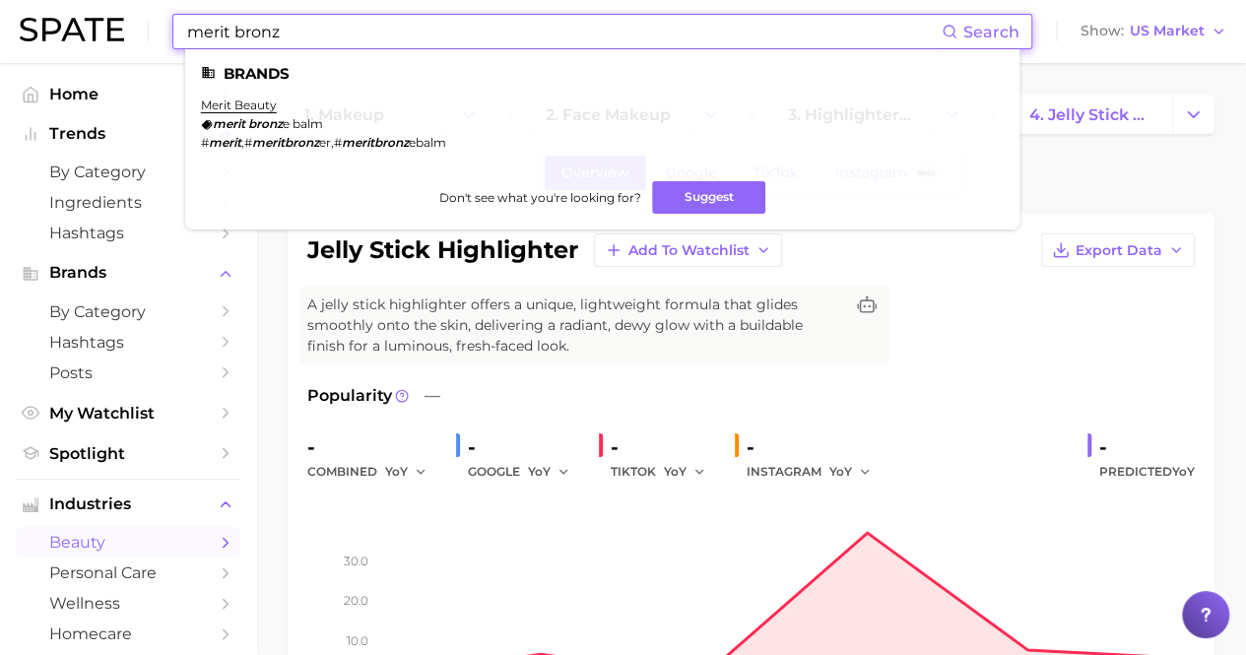
click at [362, 29] on input "merit bronz" at bounding box center [563, 31] width 756 height 33
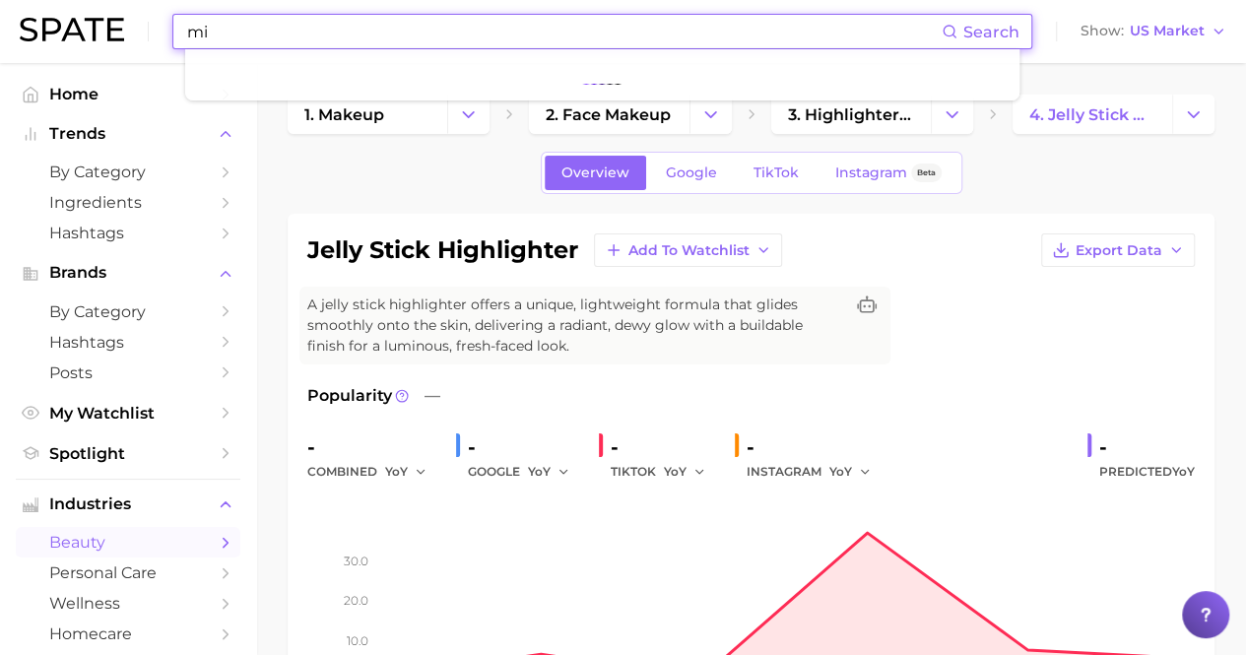
type input "m"
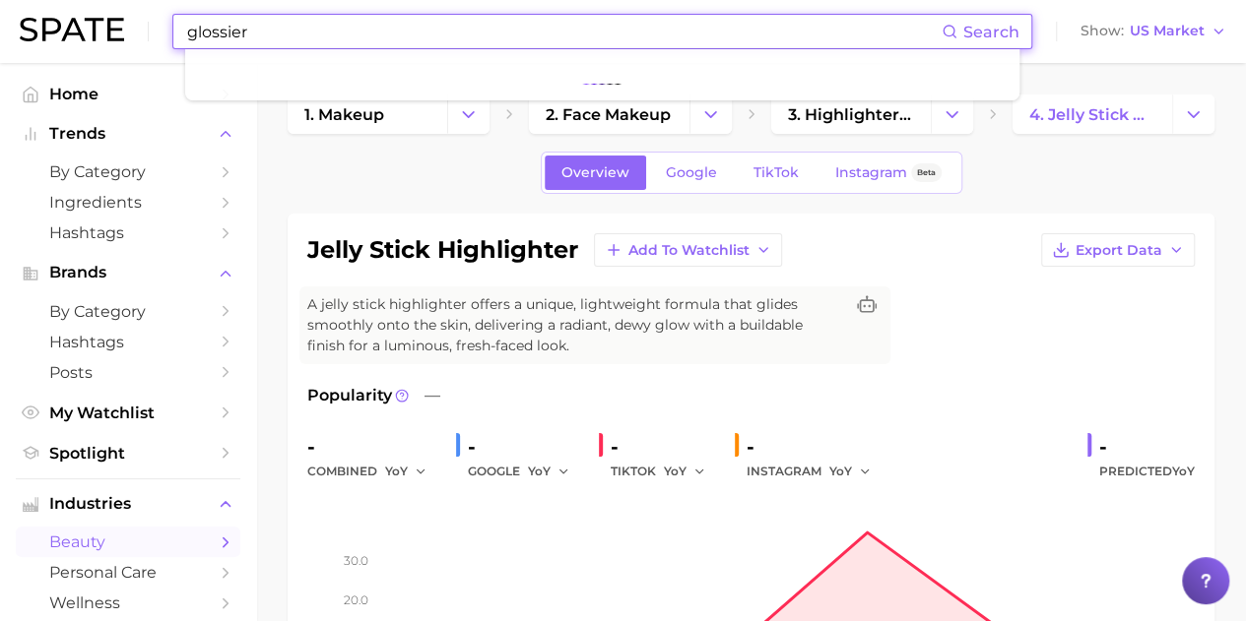
click at [374, 28] on input "glossier" at bounding box center [563, 31] width 756 height 33
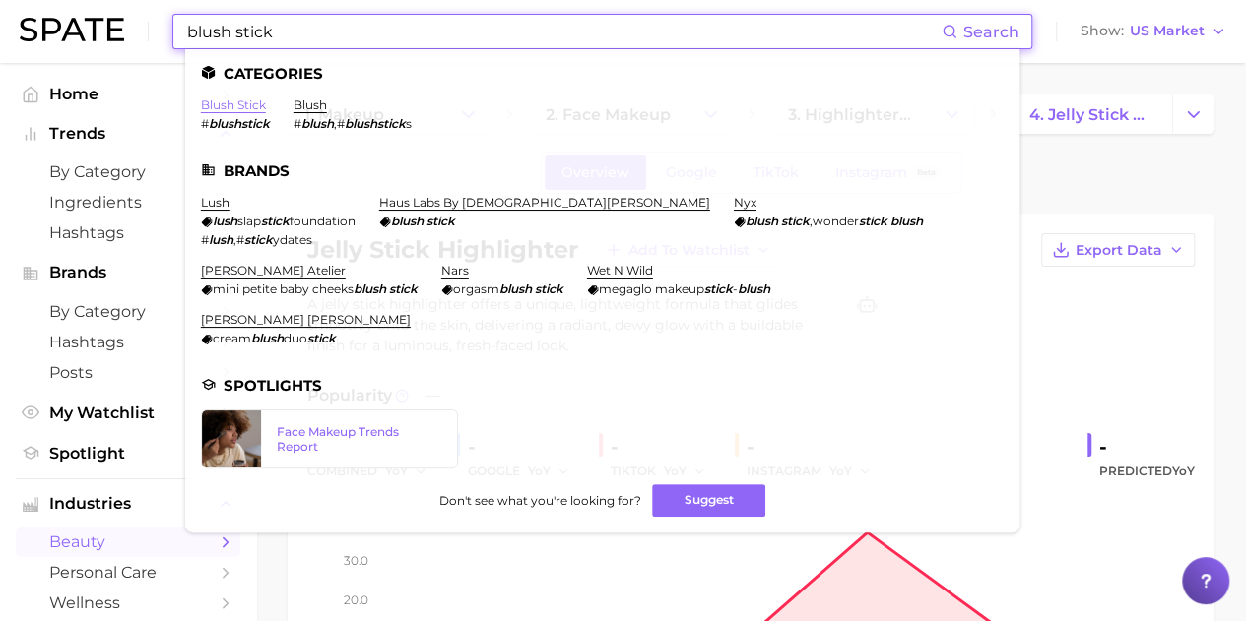
type input "blush stick"
click at [238, 105] on link "blush stick" at bounding box center [233, 104] width 65 height 15
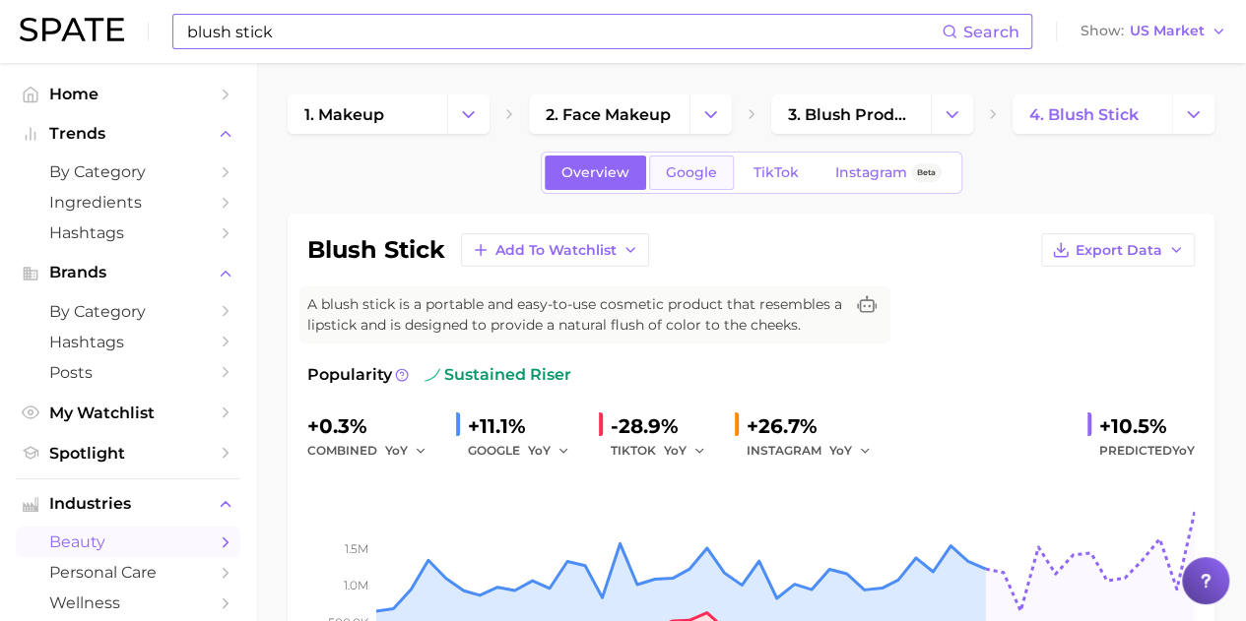
click at [659, 181] on link "Google" at bounding box center [691, 173] width 85 height 34
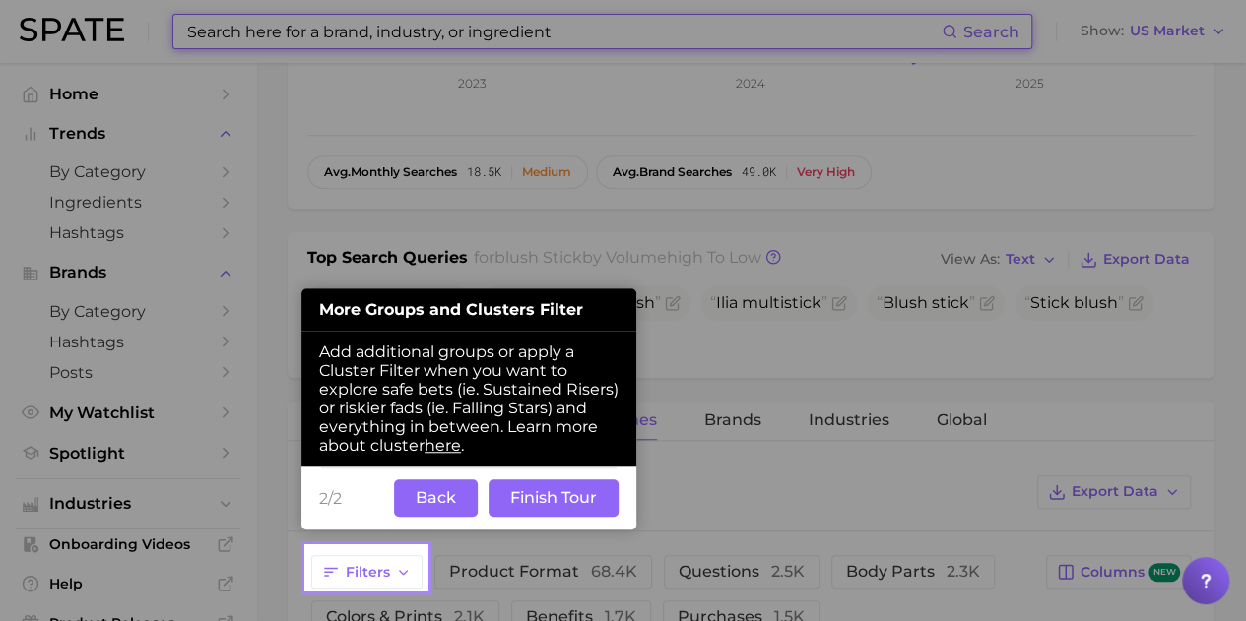
scroll to position [589, 0]
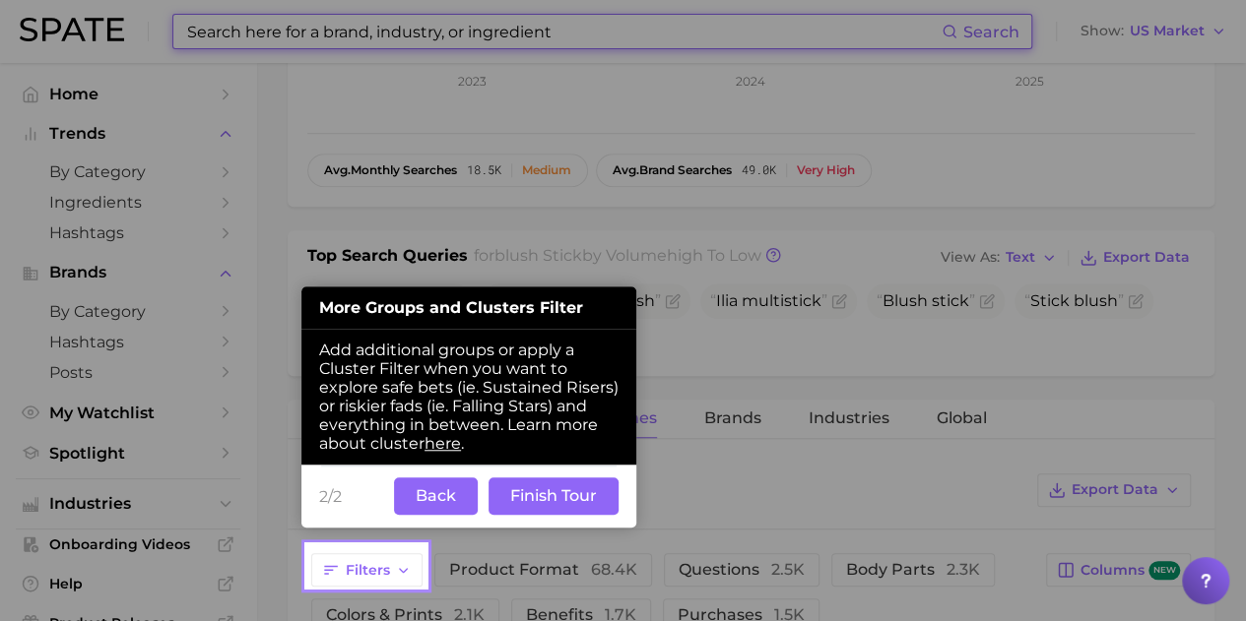
click at [425, 498] on button "Back" at bounding box center [436, 496] width 84 height 37
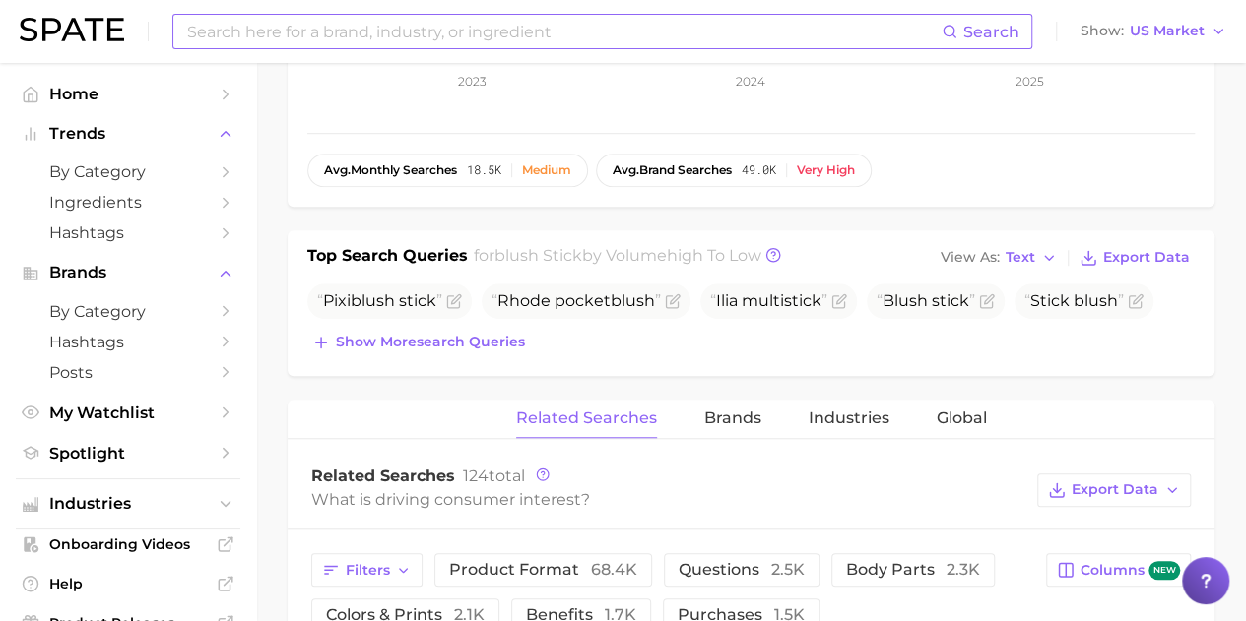
scroll to position [0, 0]
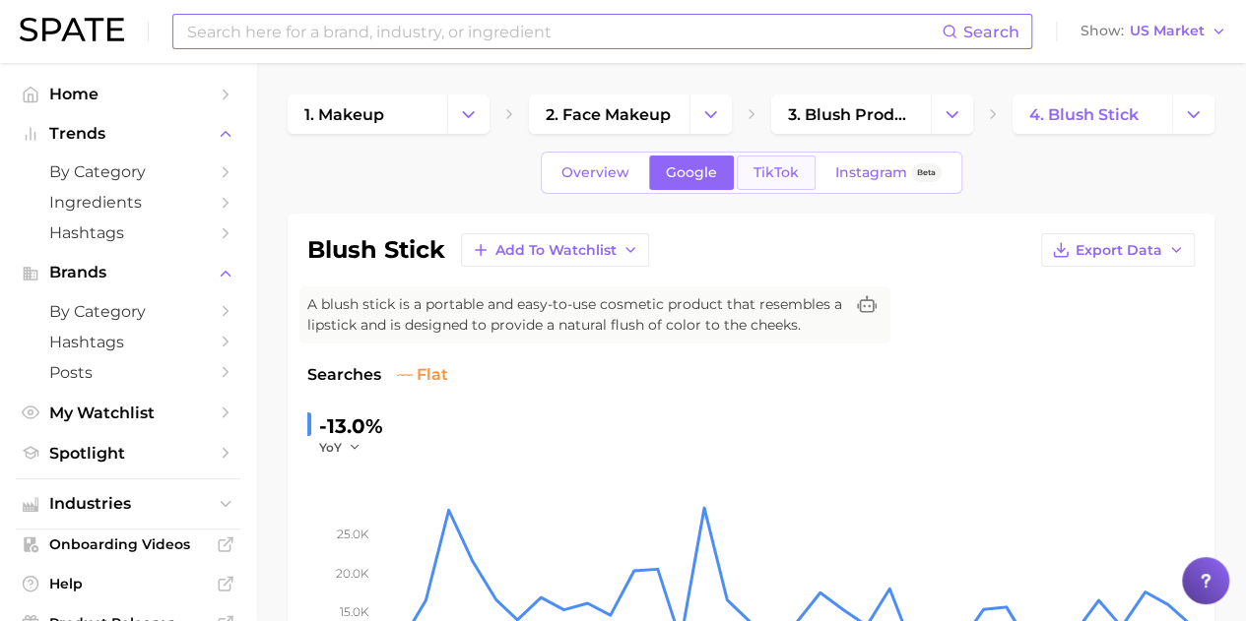
click at [765, 164] on span "TikTok" at bounding box center [775, 172] width 45 height 17
